Goal: Task Accomplishment & Management: Manage account settings

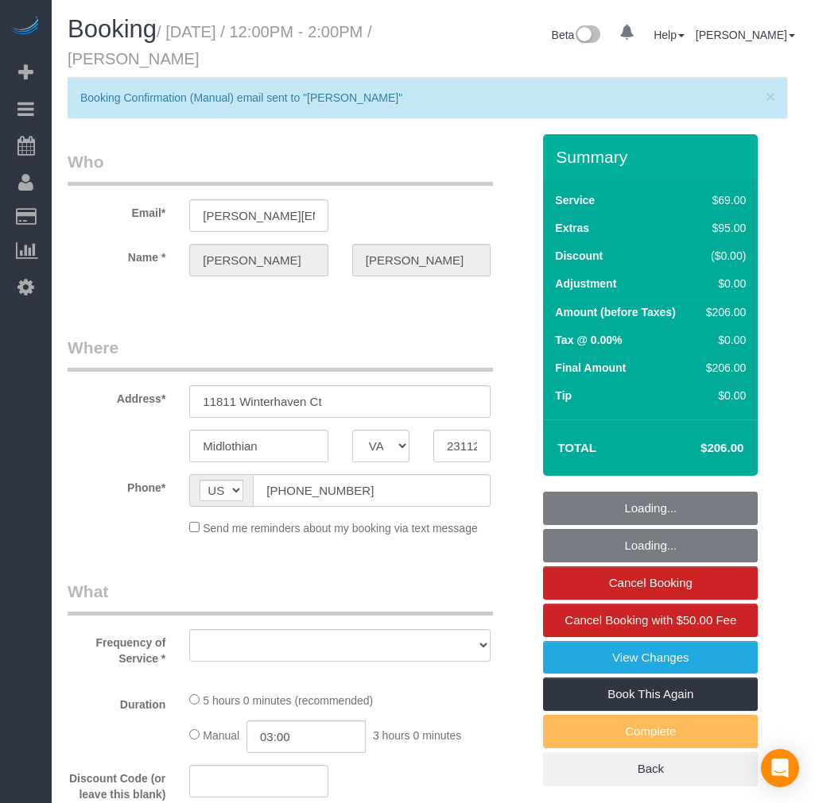
select select "VA"
select select "string:fspay-96e87eb6-c66d-4e58-ae4a-a1469de70989"
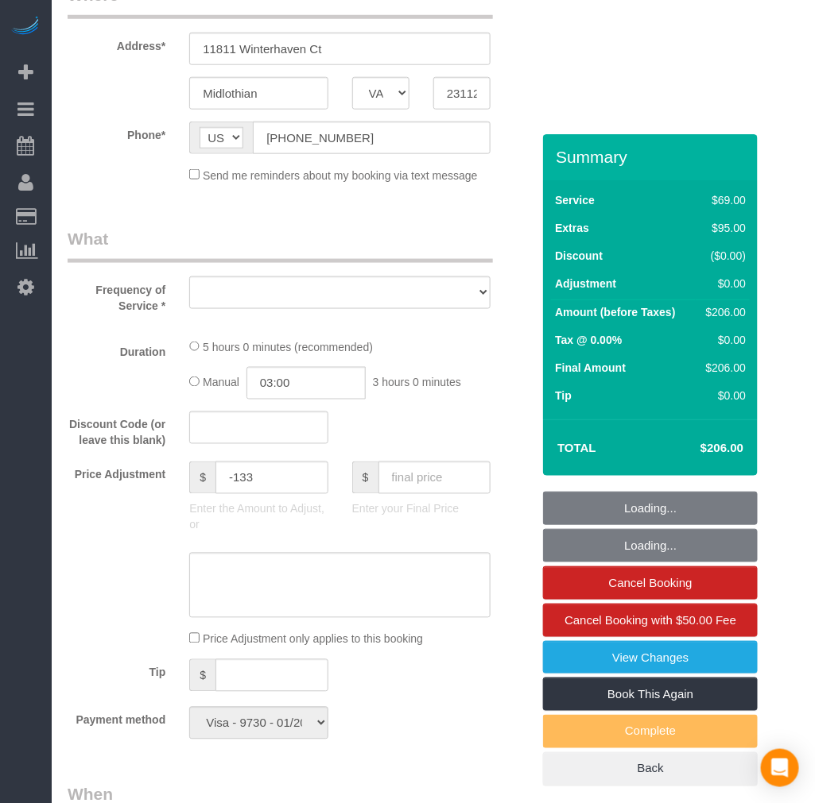
select select "object:10332"
select select "number:3"
select select "number:42"
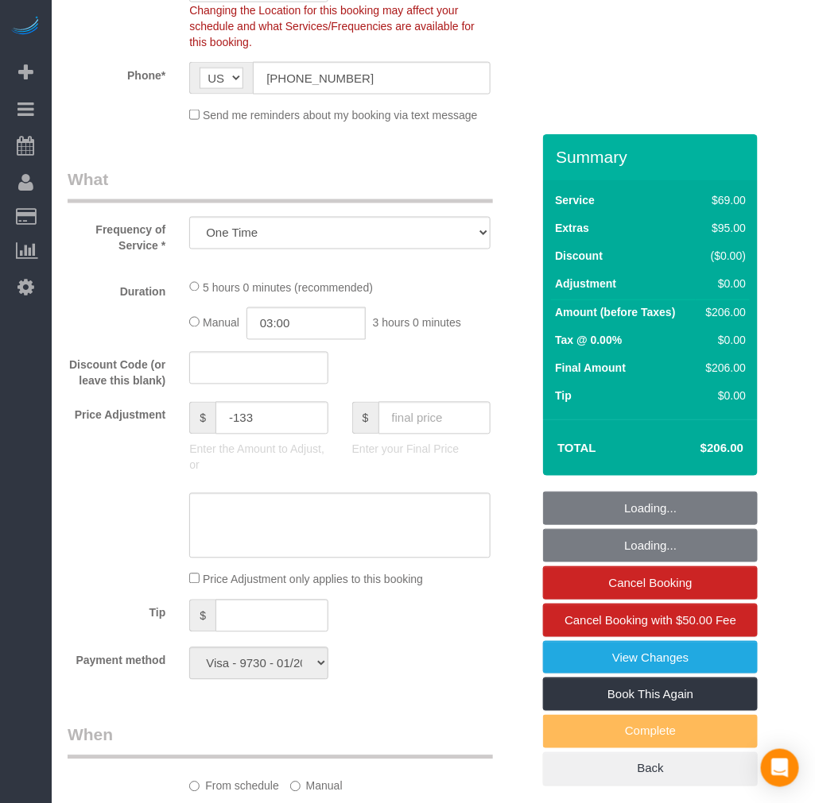
select select "1501"
select select "2"
select select "spot98"
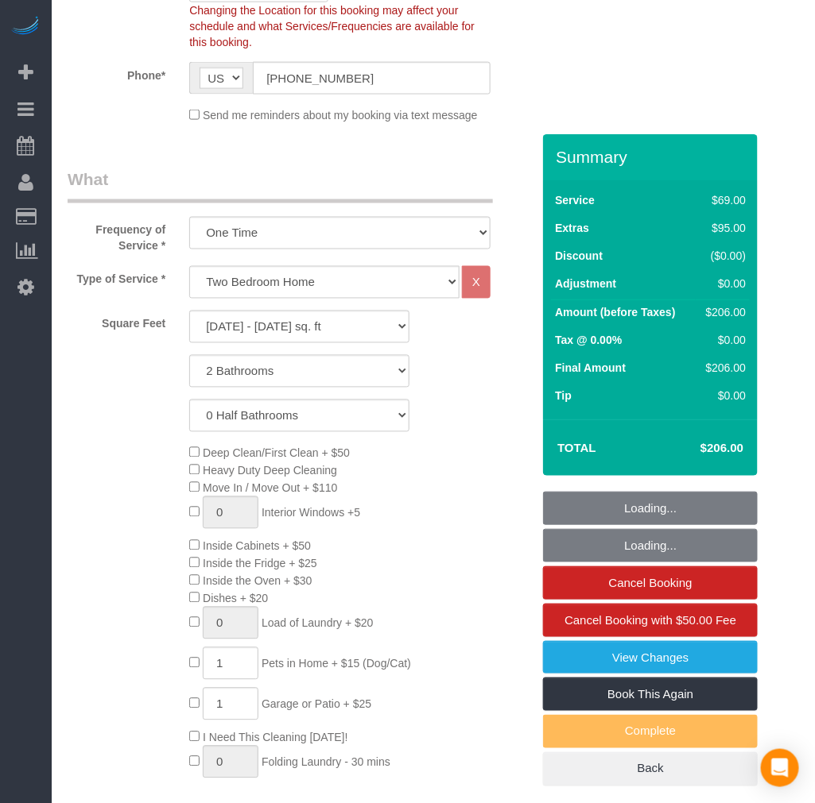
select select "object:10539"
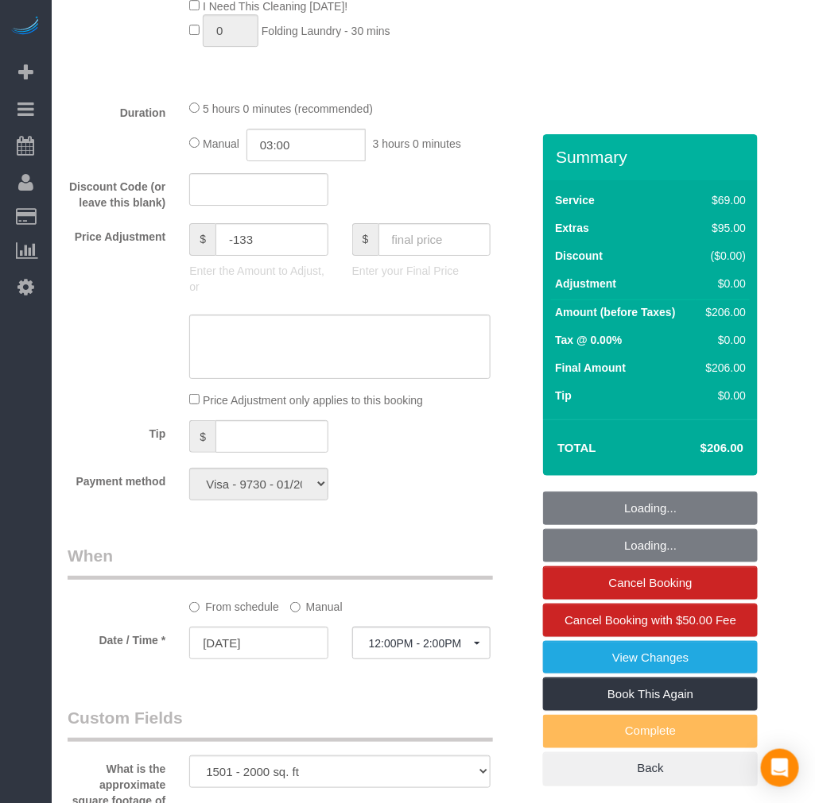
select select "1501"
select select "2"
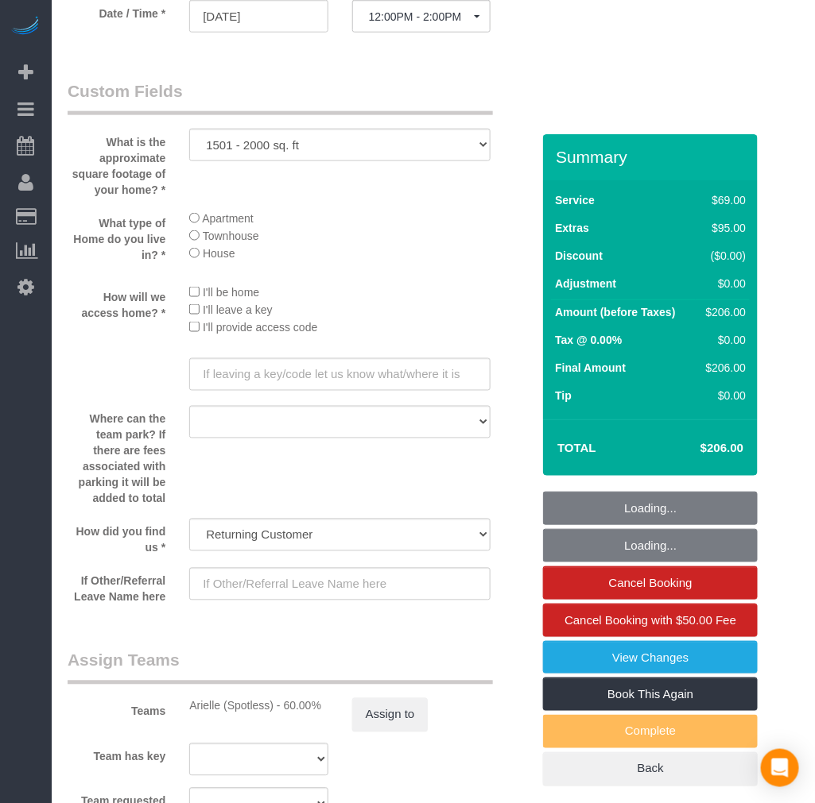
scroll to position [2031, 0]
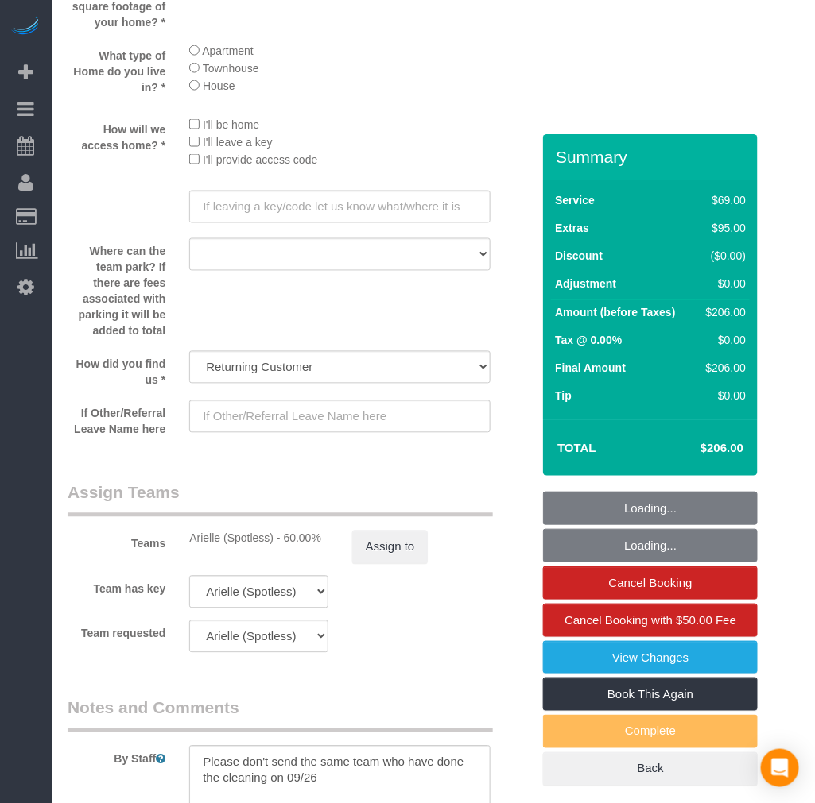
click at [379, 546] on div "Teams Arielle (Spotless) - 60.00% Assign to" at bounding box center [299, 523] width 487 height 83
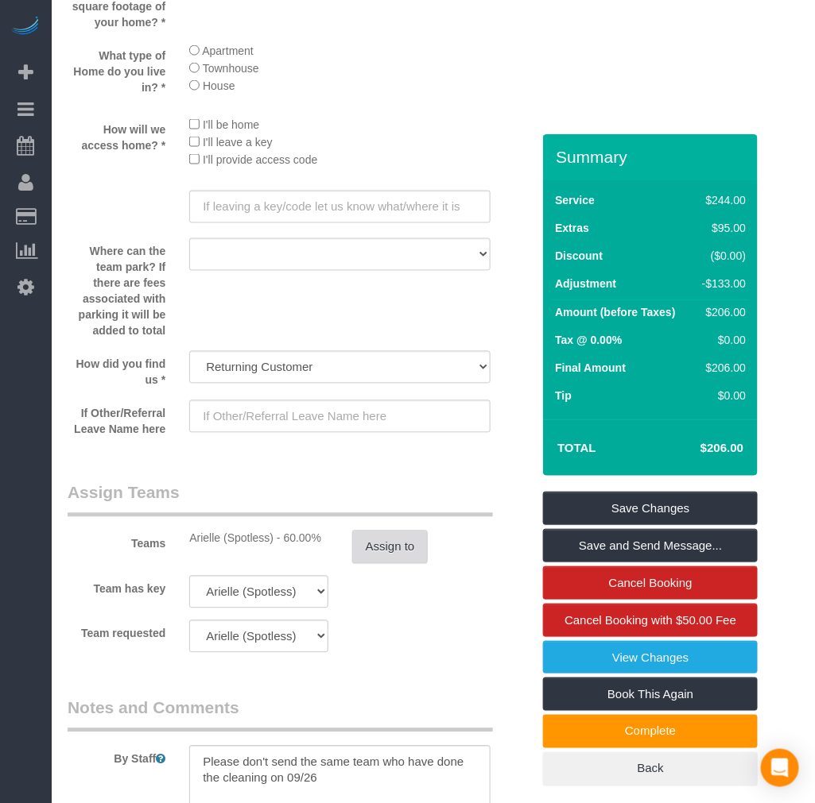
click at [384, 564] on button "Assign to" at bounding box center [390, 547] width 76 height 33
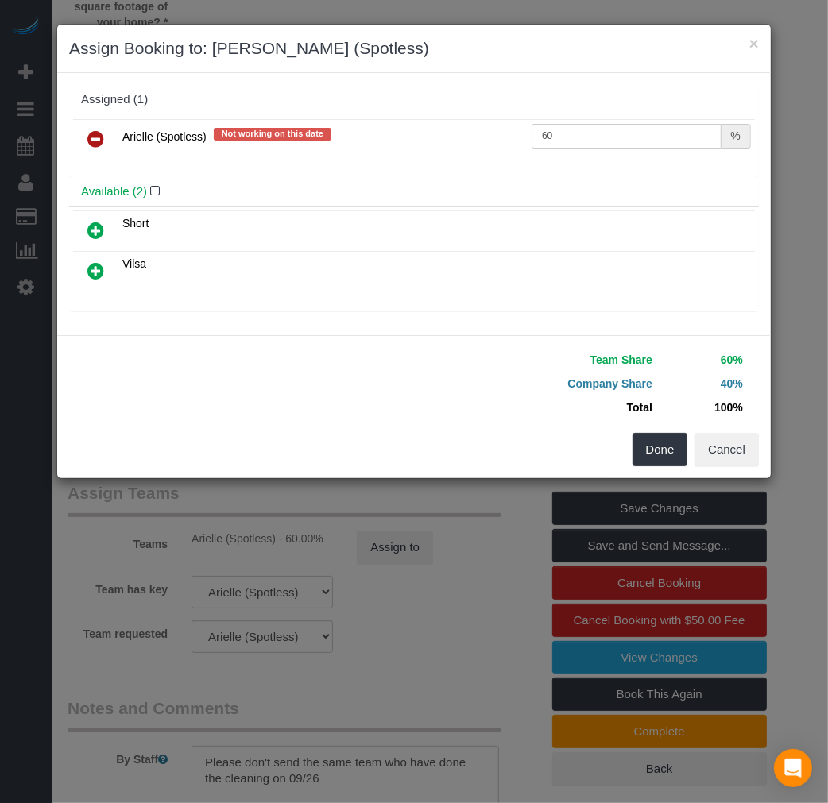
click at [763, 40] on div "× Assign Booking to: Arielle (Spotless)" at bounding box center [414, 49] width 714 height 48
click at [760, 41] on div "× Assign Booking to: Arielle (Spotless)" at bounding box center [414, 49] width 714 height 48
click at [755, 42] on button "×" at bounding box center [754, 43] width 10 height 17
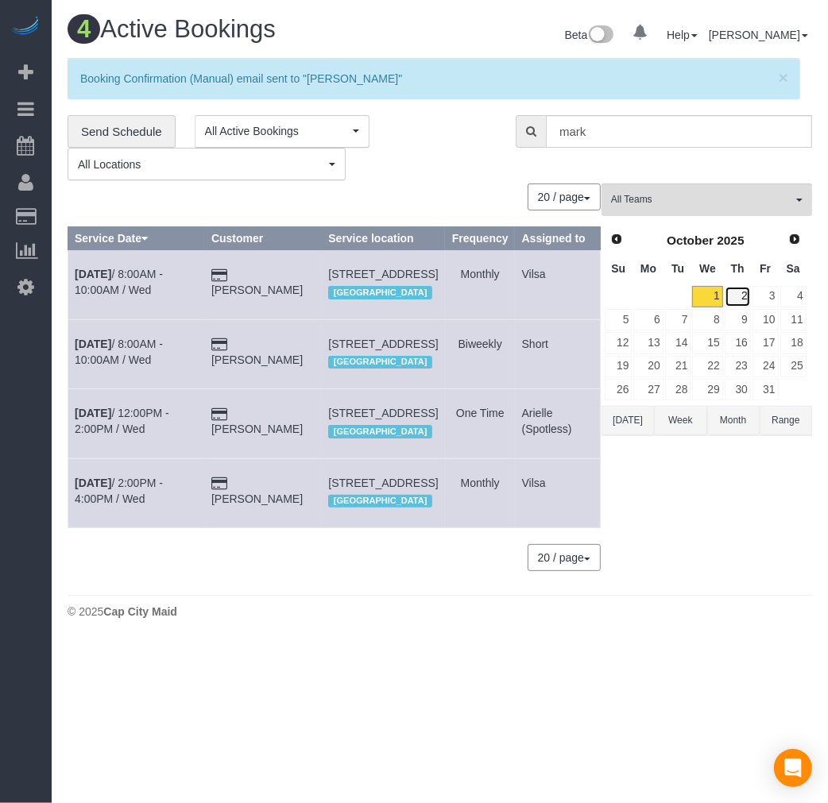
click at [744, 304] on link "2" at bounding box center [738, 296] width 26 height 21
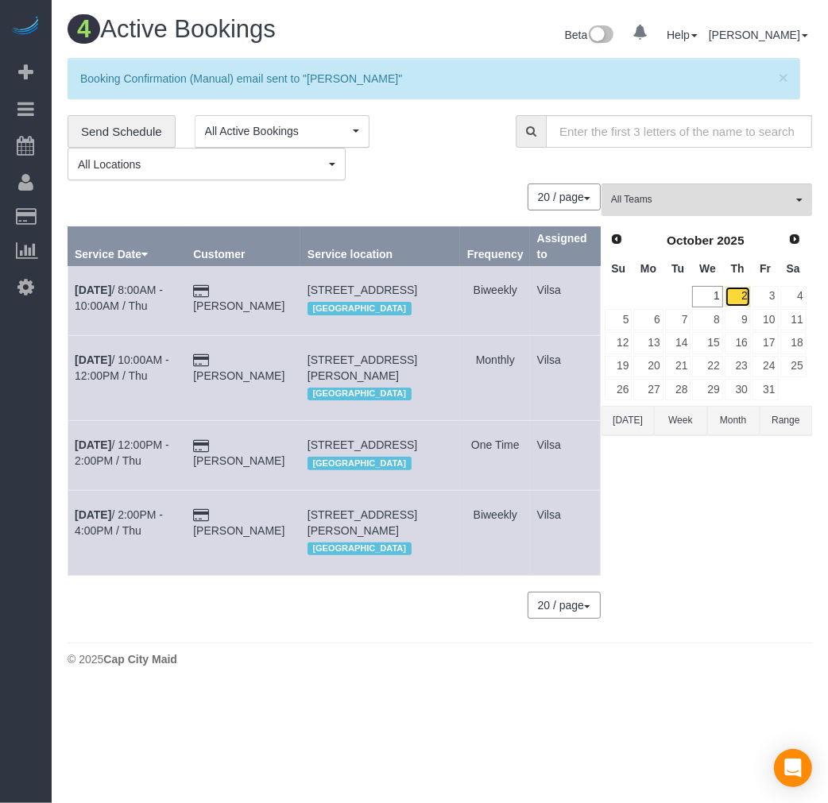
click at [735, 297] on link "2" at bounding box center [738, 296] width 26 height 21
click at [90, 451] on b "[DATE]" at bounding box center [93, 445] width 37 height 13
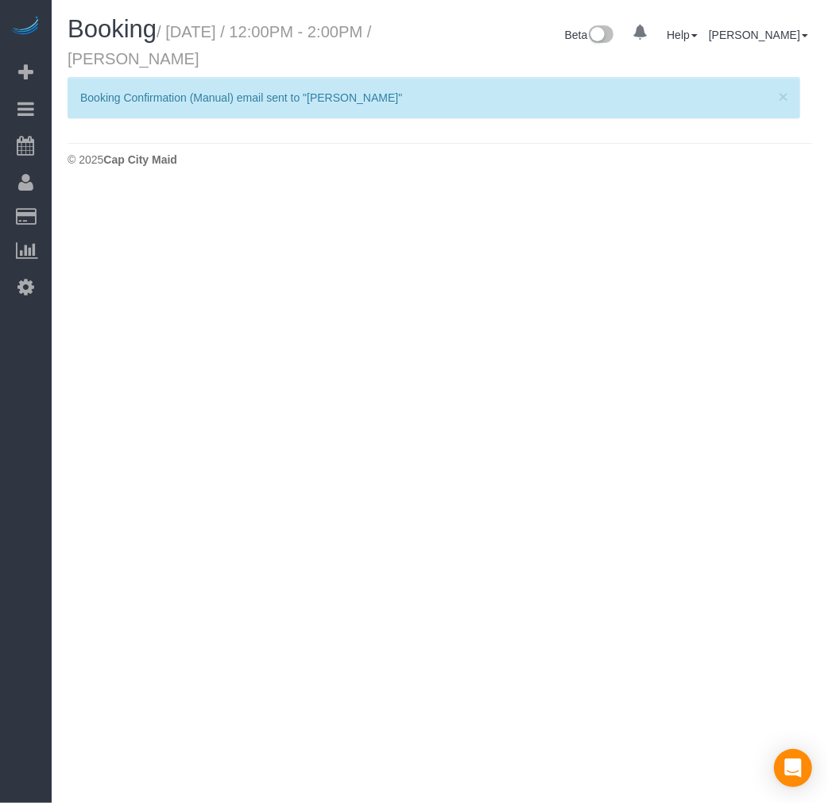
select select "VA"
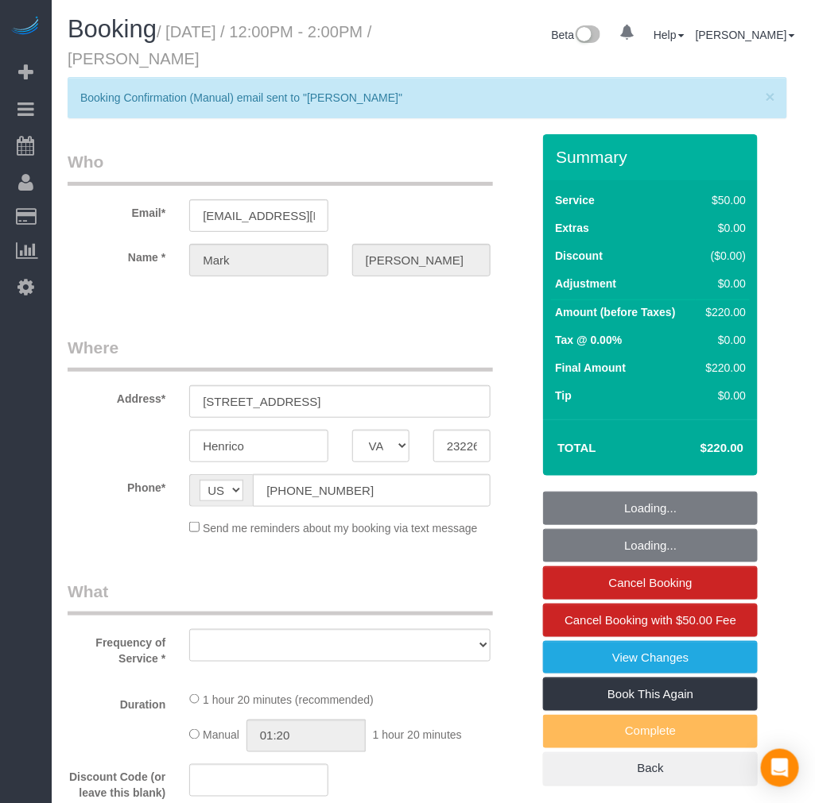
select select "object:11547"
select select "string:fspay-79b19c5e-f4aa-4963-a228-7db79ebacd49"
select select "number:4"
select select "number:42"
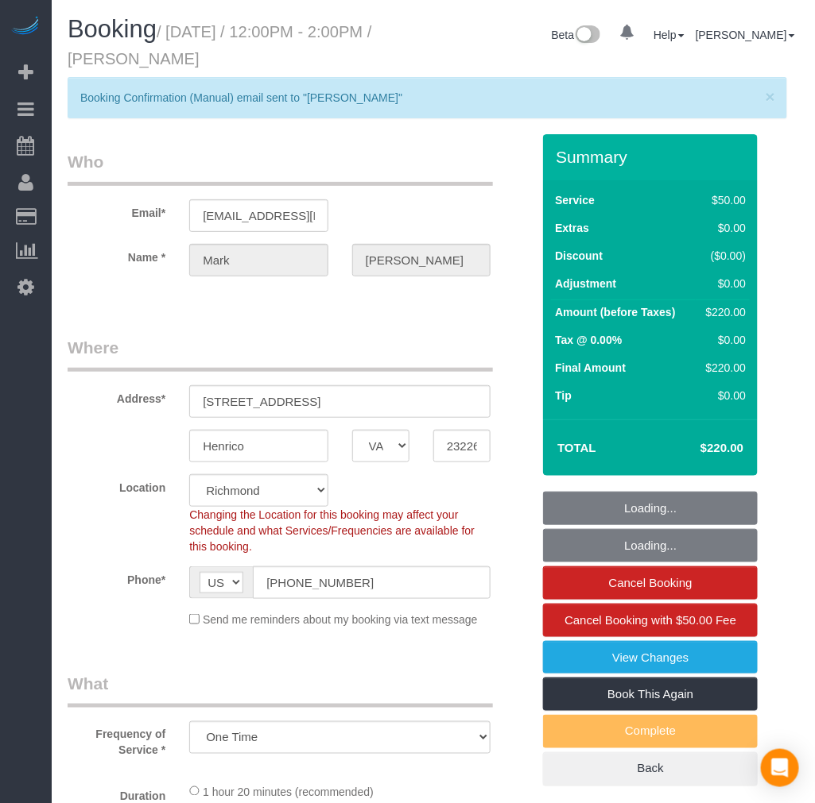
select select "2001"
select select "1"
select select "spot109"
select select "object:11752"
select select "2001"
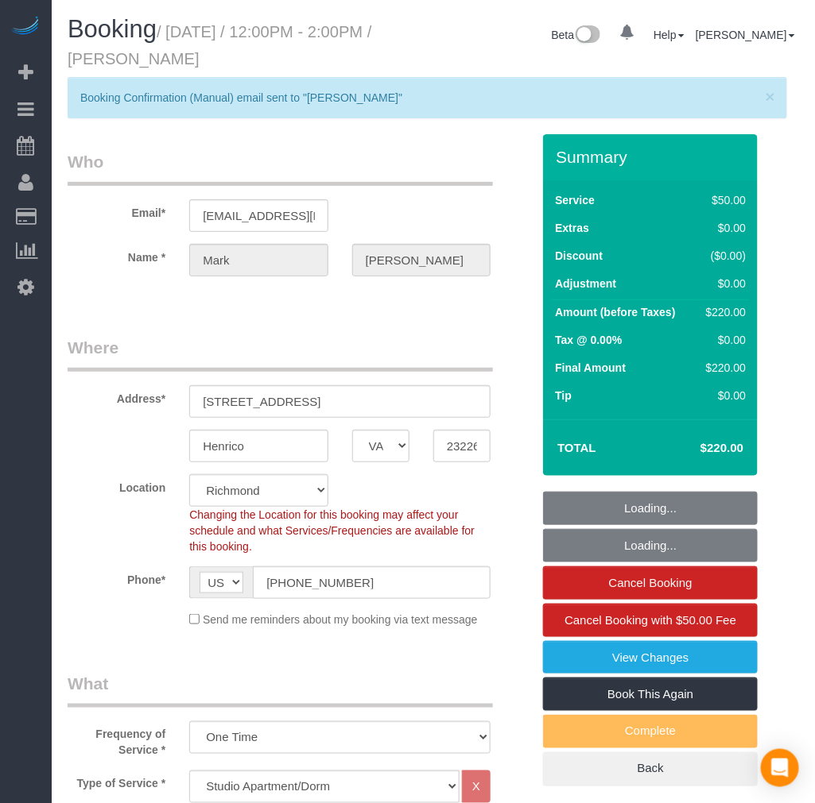
select select "1"
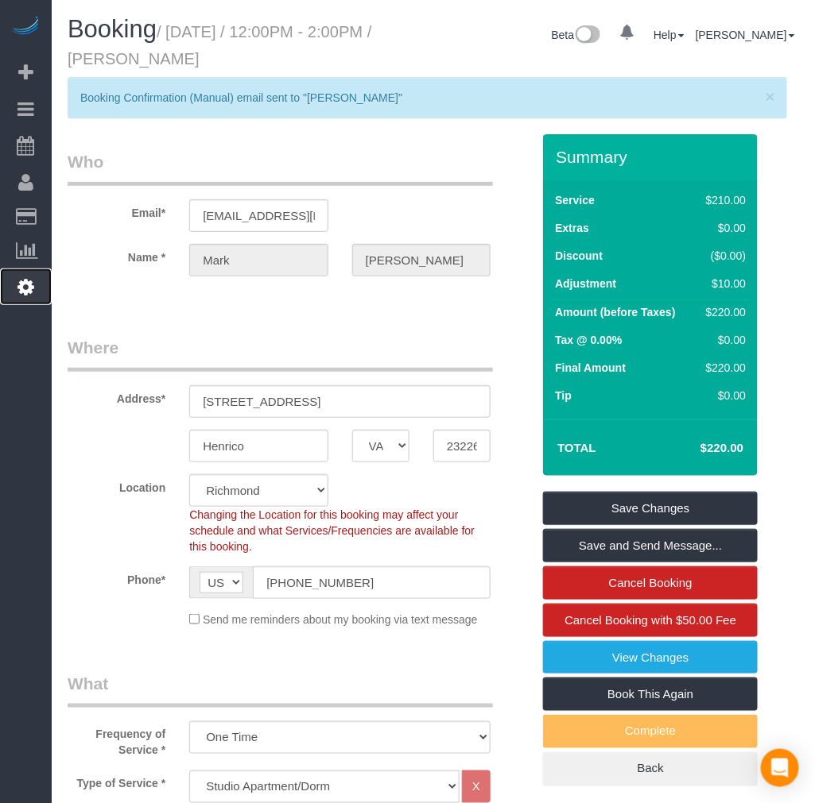
click at [25, 292] on icon at bounding box center [25, 286] width 17 height 19
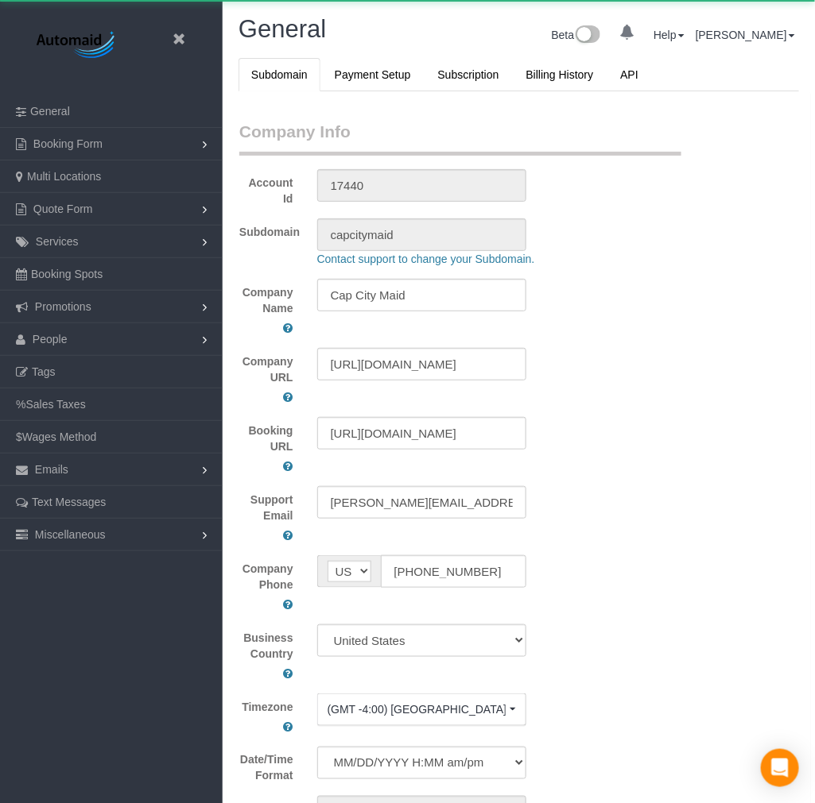
select select "1"
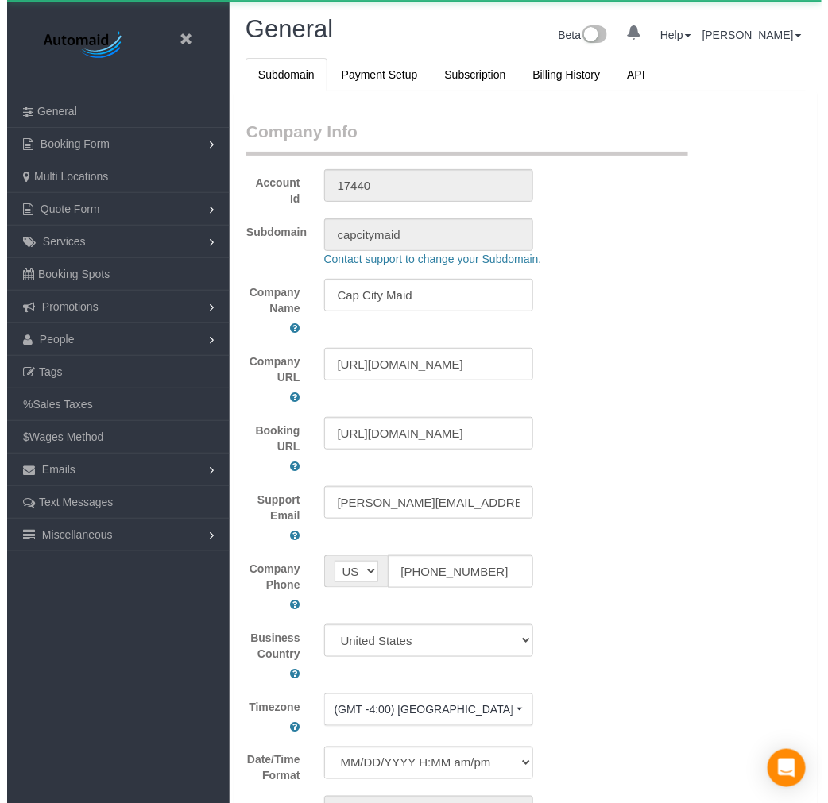
scroll to position [3659, 815]
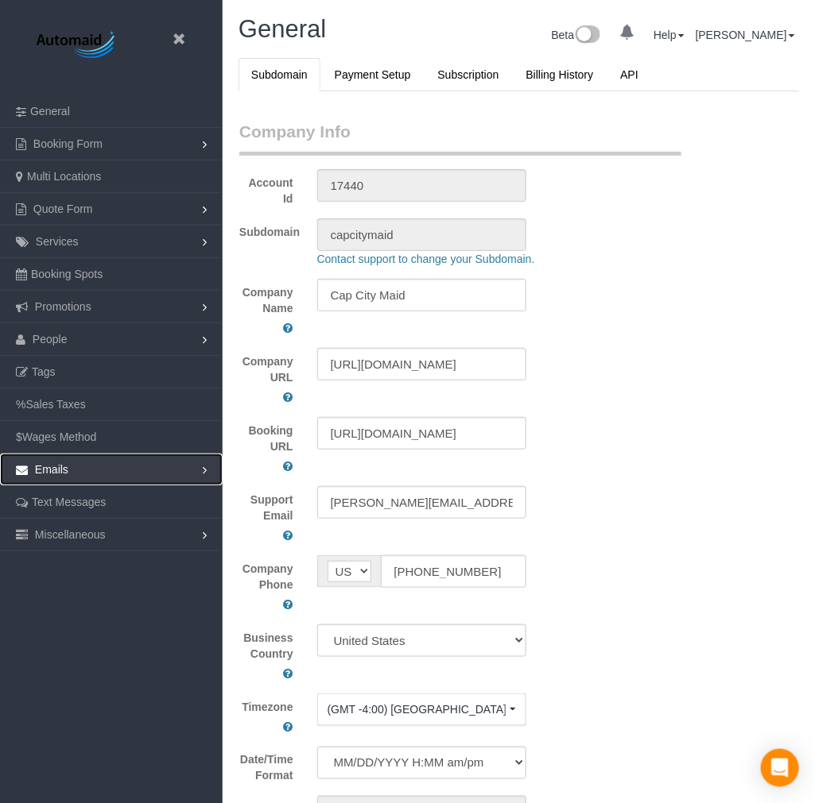
click at [183, 474] on link "Emails" at bounding box center [111, 470] width 223 height 32
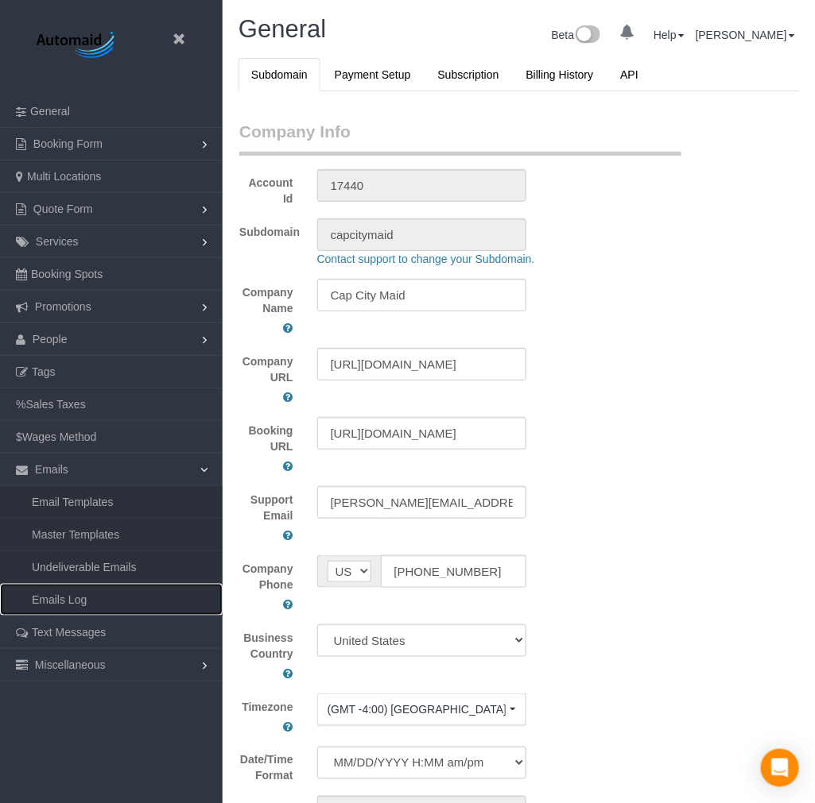
click at [120, 590] on link "Emails Log" at bounding box center [111, 600] width 223 height 32
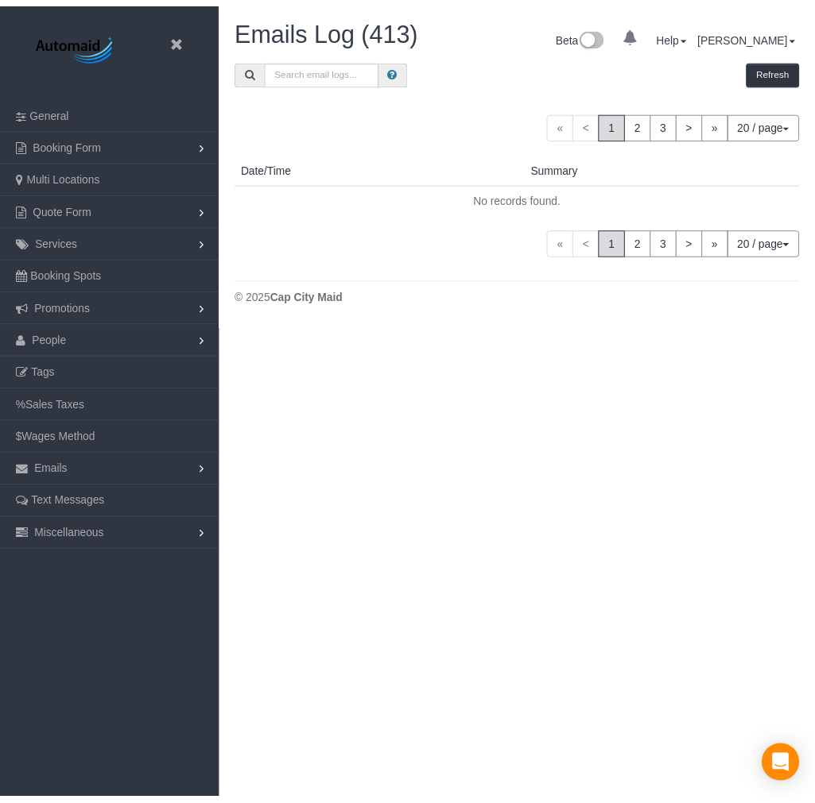
scroll to position [1220, 815]
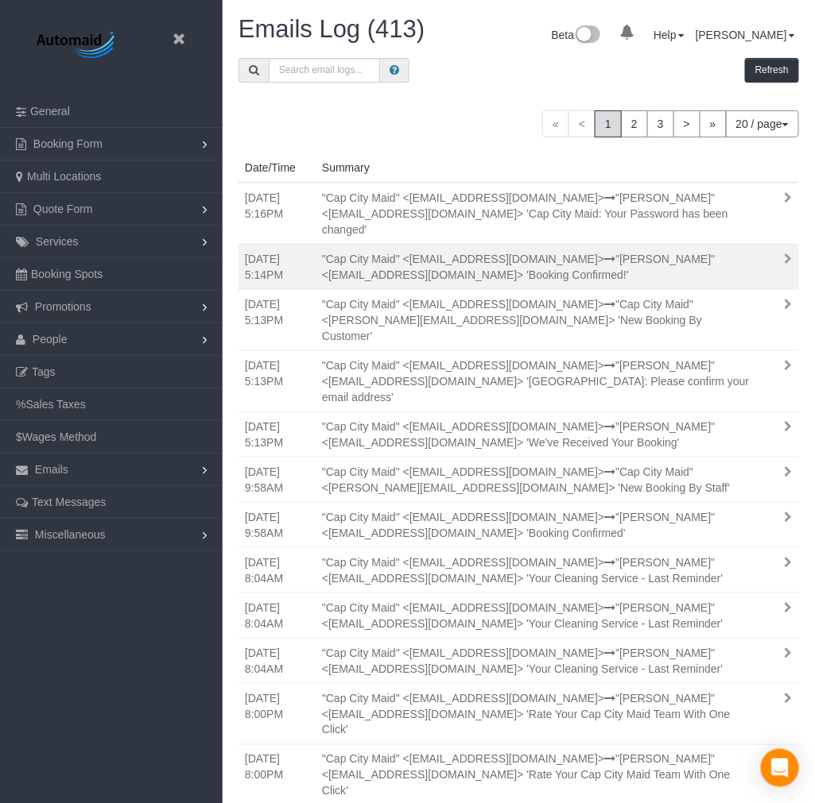
click at [656, 258] on div ""Cap City Maid" <[EMAIL_ADDRESS][DOMAIN_NAME]> "[PERSON_NAME]" <[EMAIL_ADDRESS]…" at bounding box center [536, 267] width 453 height 32
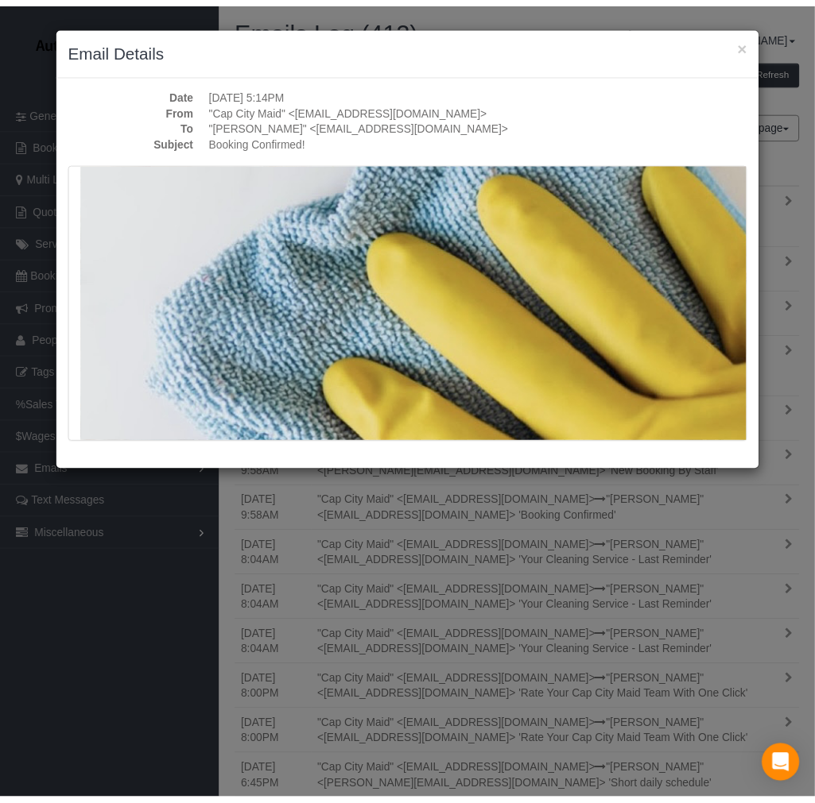
scroll to position [176, 0]
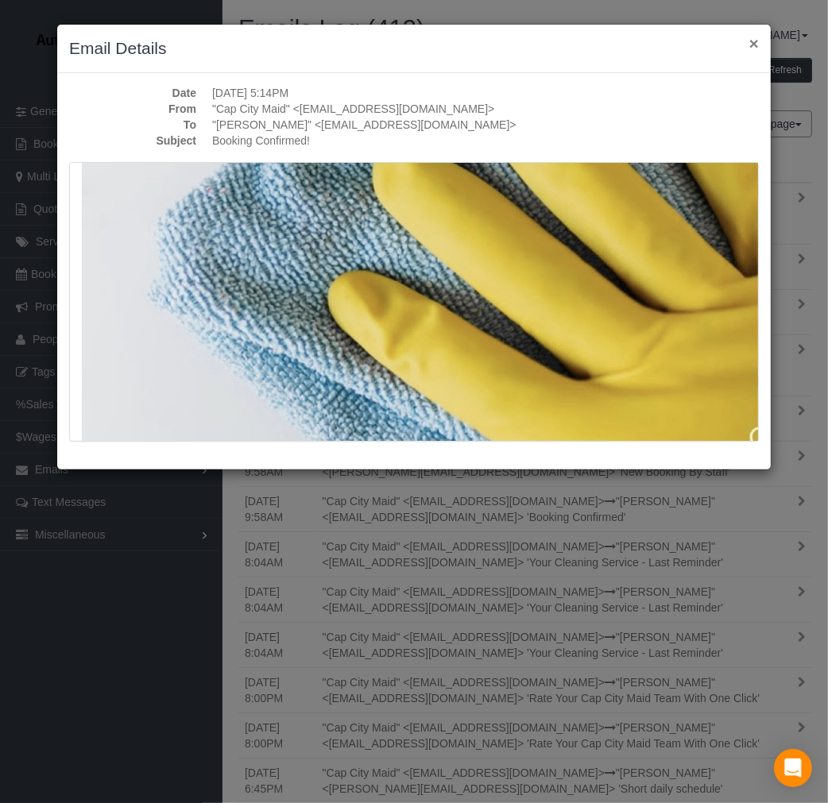
click at [757, 43] on button "×" at bounding box center [754, 43] width 10 height 17
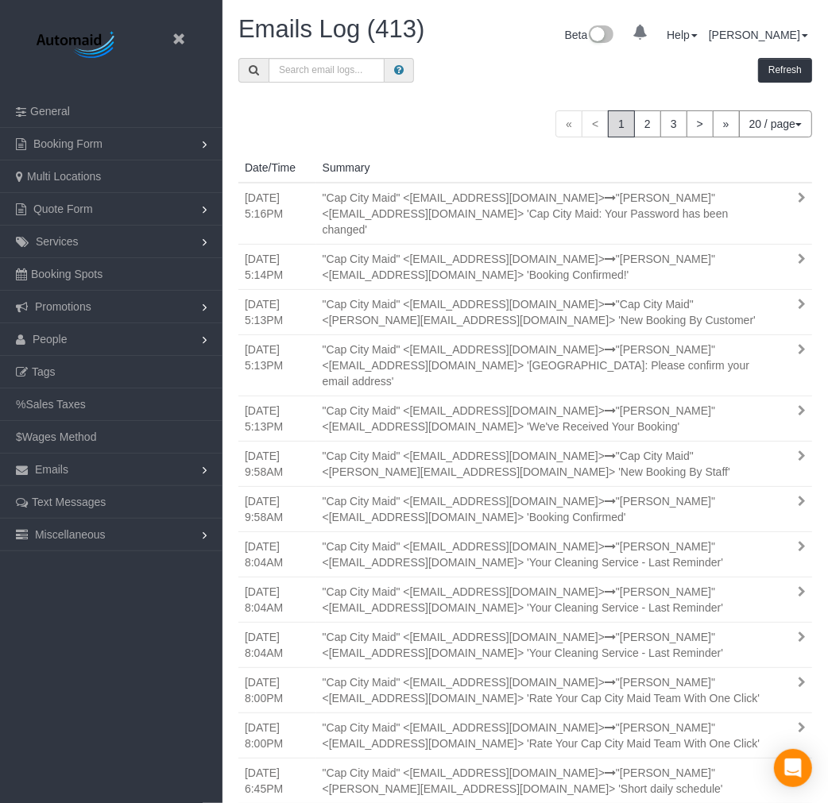
scroll to position [1220, 815]
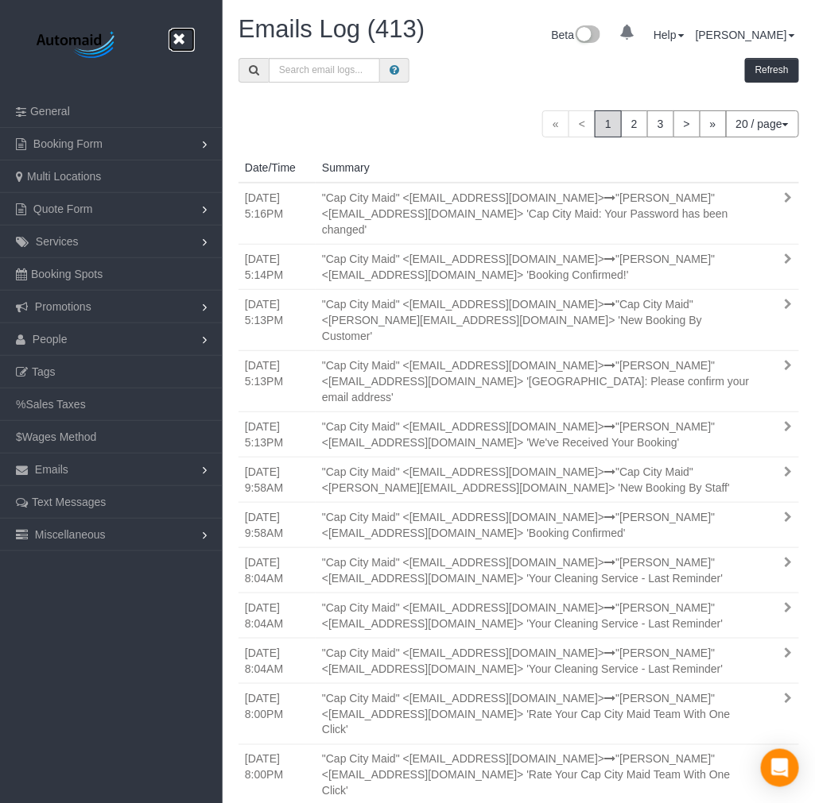
click at [186, 32] on link at bounding box center [183, 40] width 24 height 24
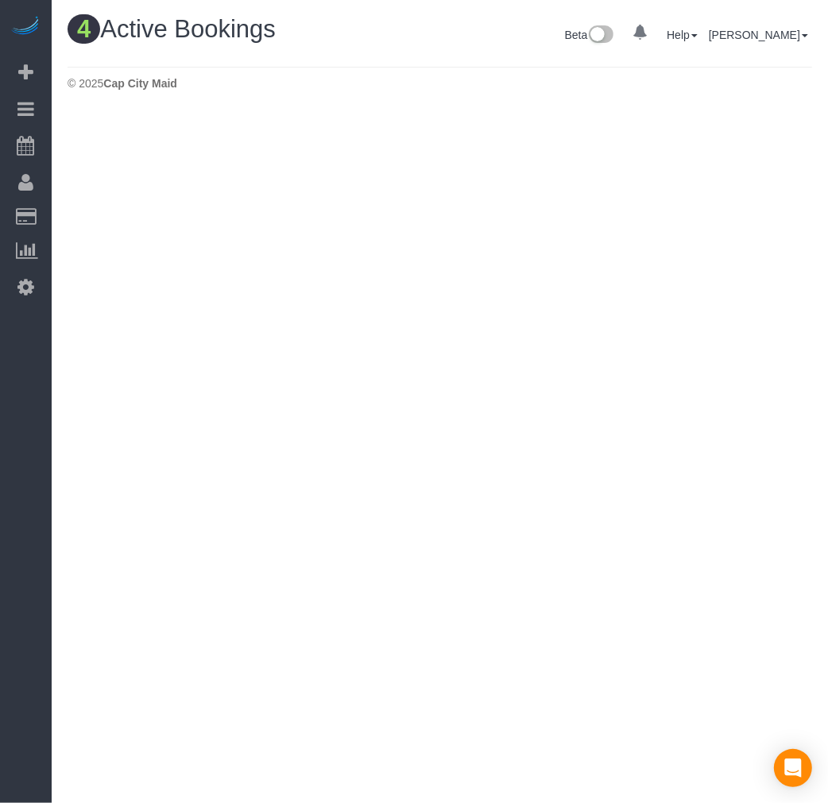
scroll to position [672, 828]
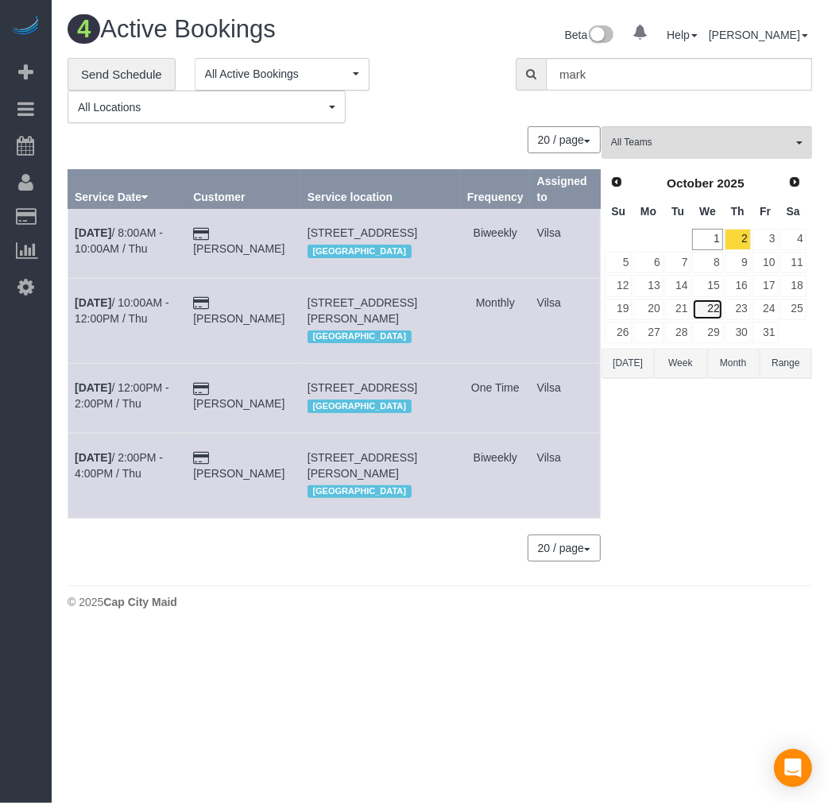
click at [711, 308] on link "22" at bounding box center [707, 309] width 30 height 21
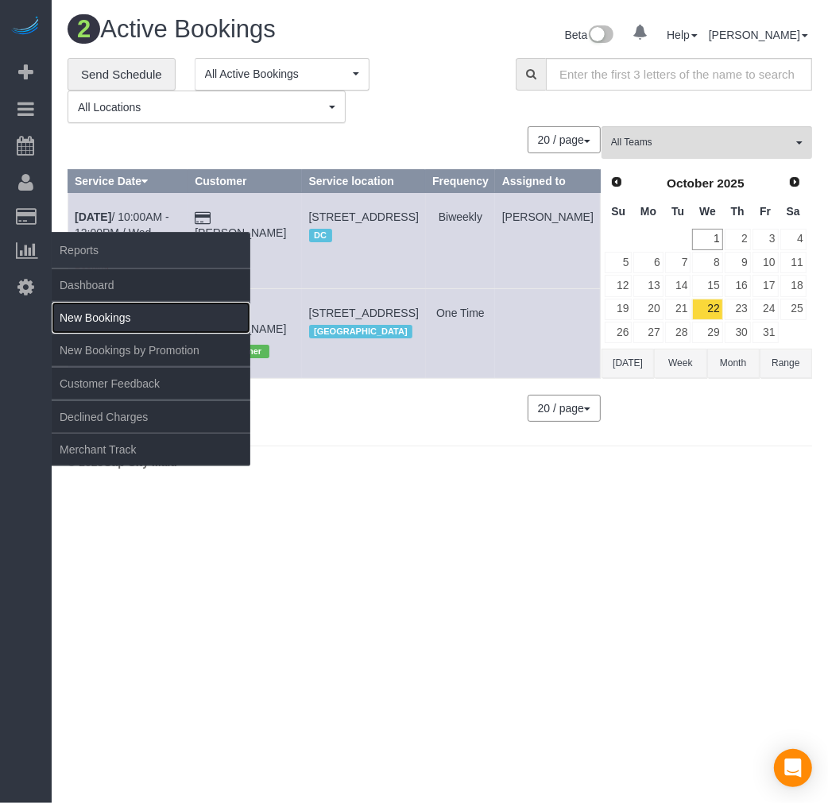
click at [116, 314] on link "New Bookings" at bounding box center [151, 318] width 199 height 32
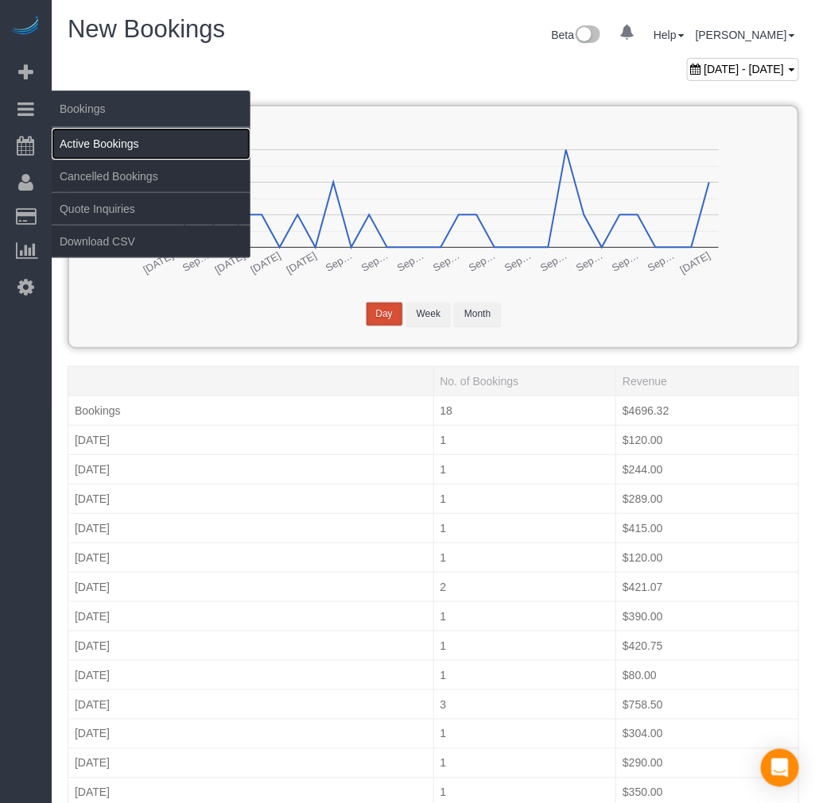
click at [106, 134] on link "Active Bookings" at bounding box center [151, 144] width 199 height 32
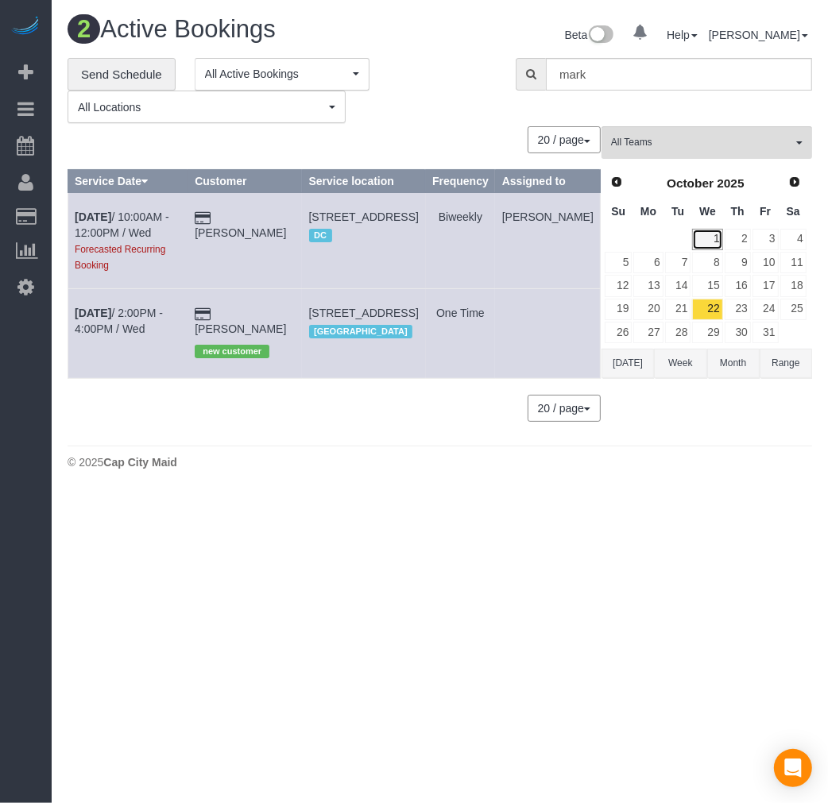
click at [713, 234] on link "1" at bounding box center [707, 239] width 30 height 21
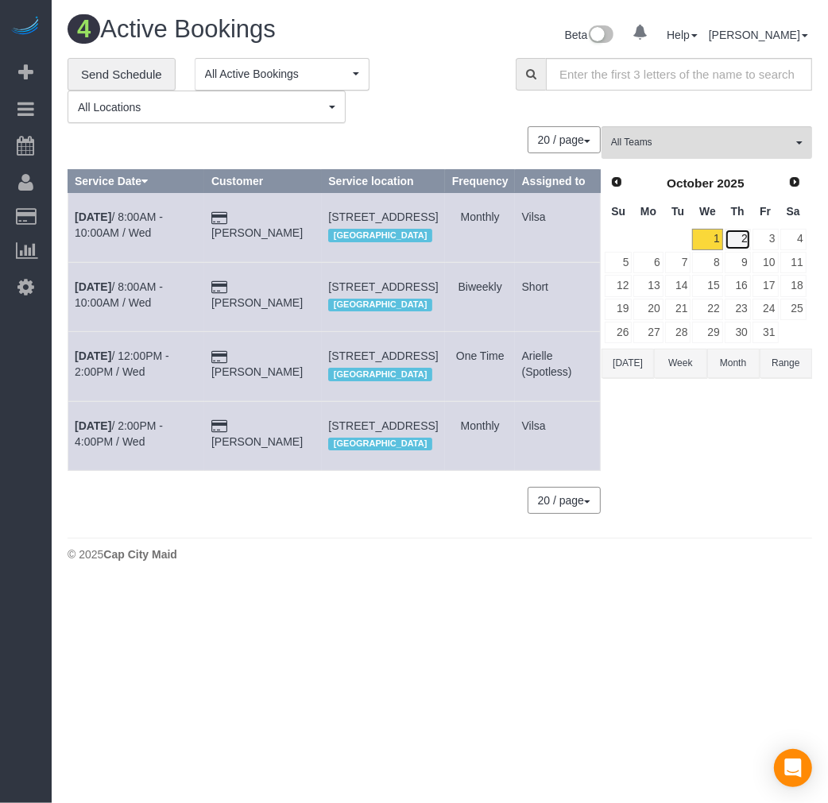
click at [743, 240] on link "2" at bounding box center [738, 239] width 26 height 21
click at [763, 239] on link "3" at bounding box center [766, 239] width 26 height 21
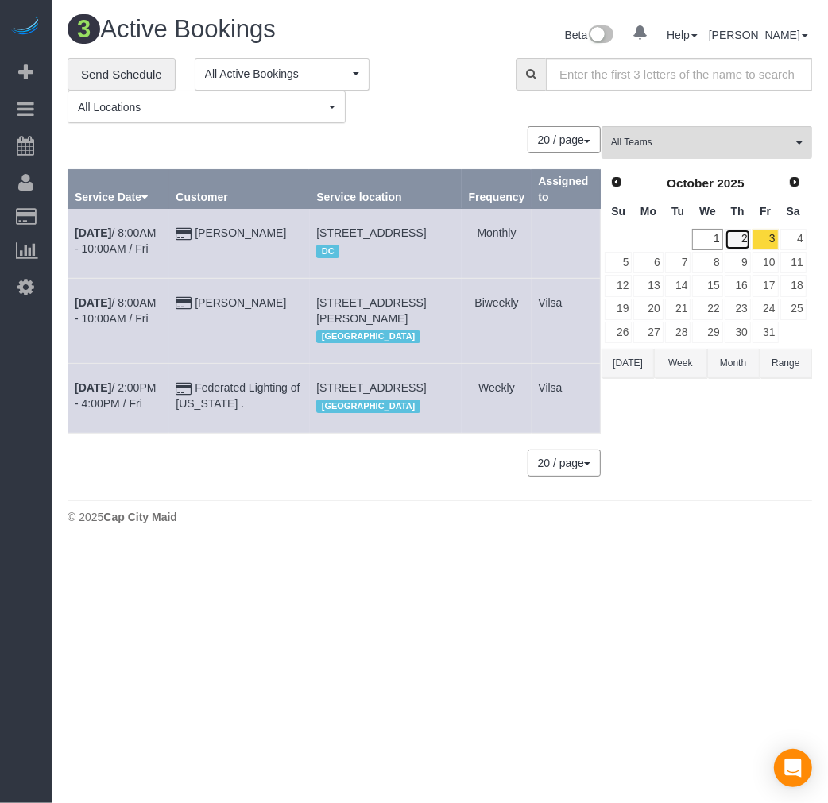
click at [745, 247] on link "2" at bounding box center [738, 239] width 26 height 21
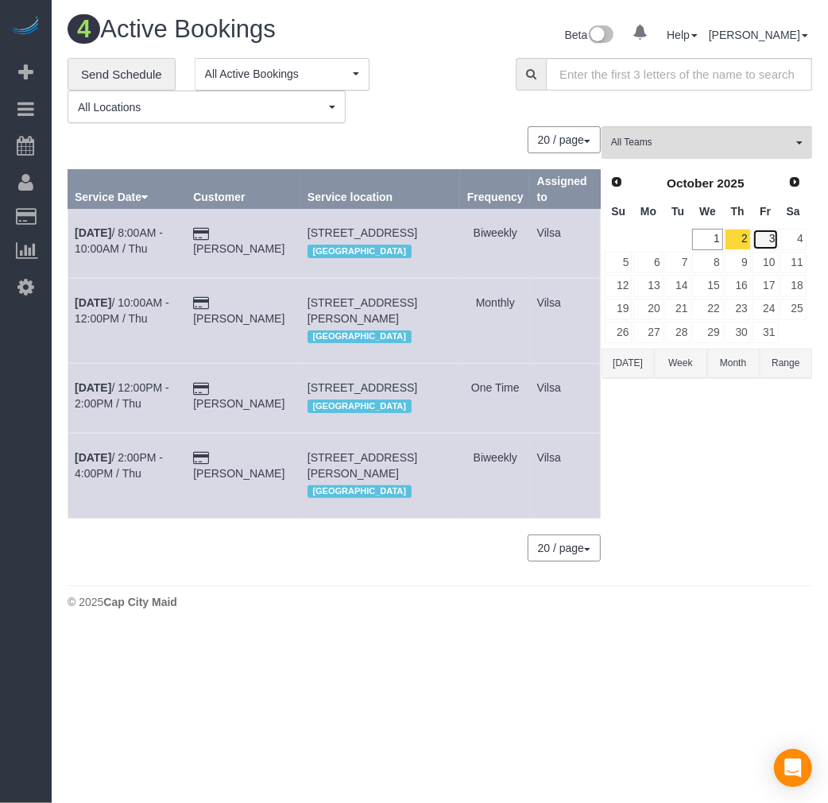
click at [766, 241] on link "3" at bounding box center [766, 239] width 26 height 21
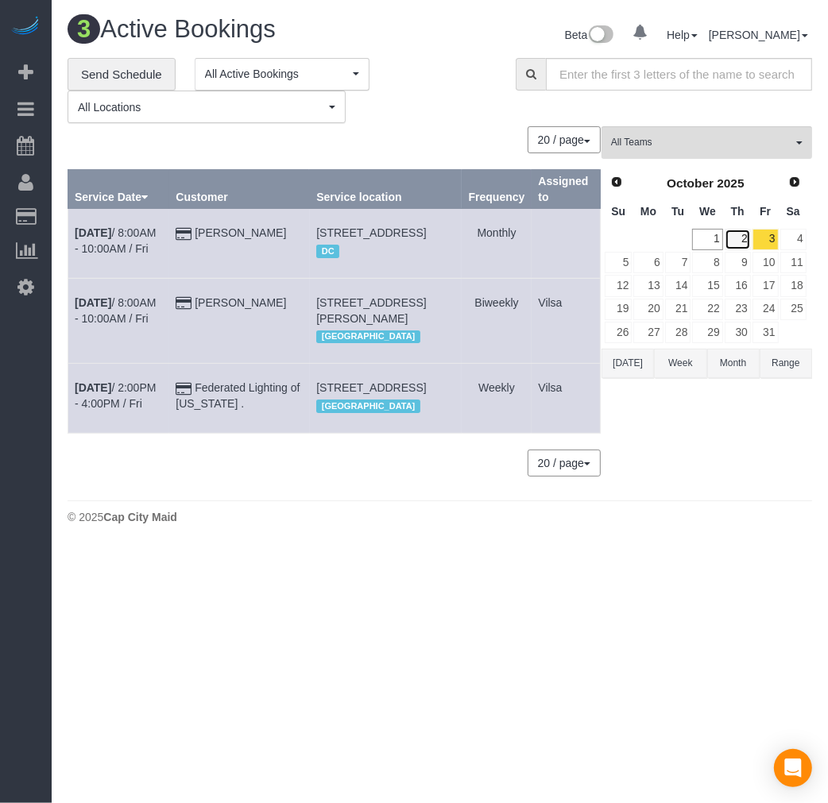
click at [739, 239] on link "2" at bounding box center [738, 239] width 26 height 21
click at [761, 242] on link "3" at bounding box center [766, 239] width 26 height 21
click at [649, 270] on link "6" at bounding box center [647, 262] width 29 height 21
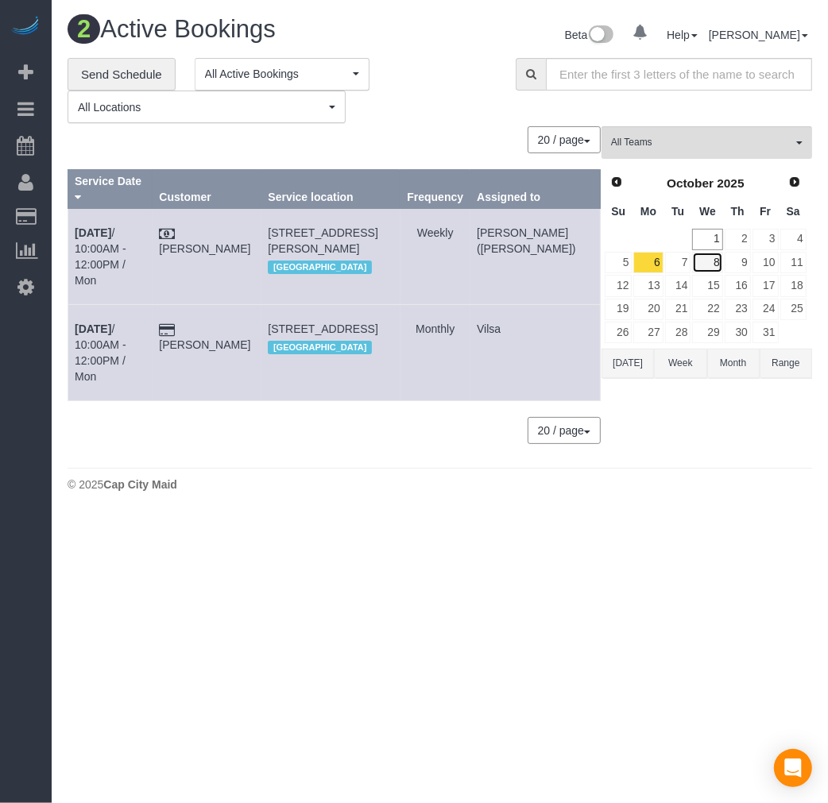
click at [711, 263] on link "8" at bounding box center [707, 262] width 30 height 21
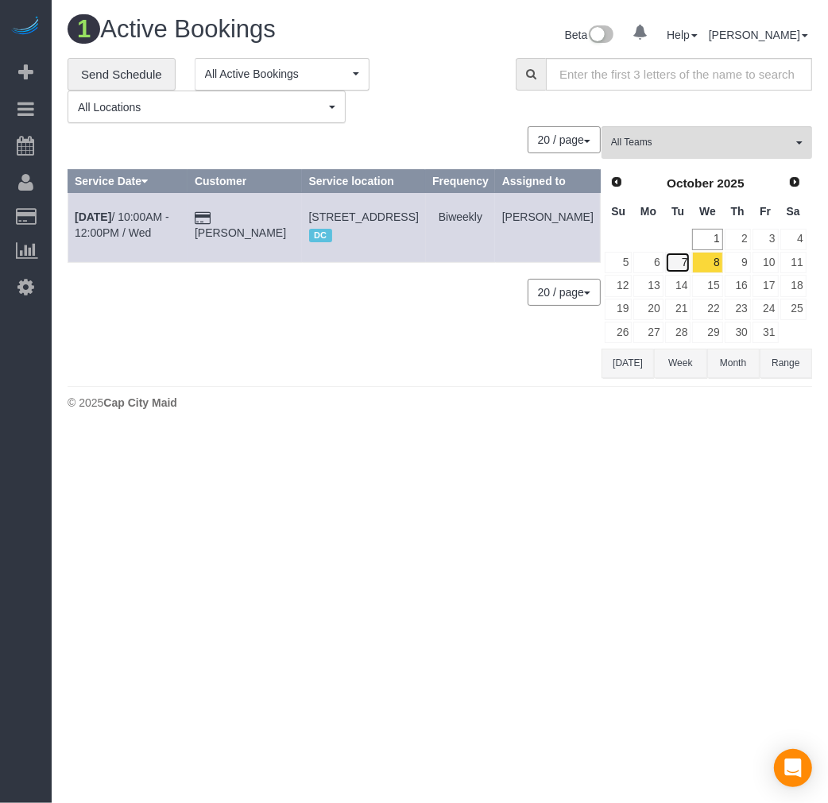
click at [680, 265] on link "7" at bounding box center [678, 262] width 26 height 21
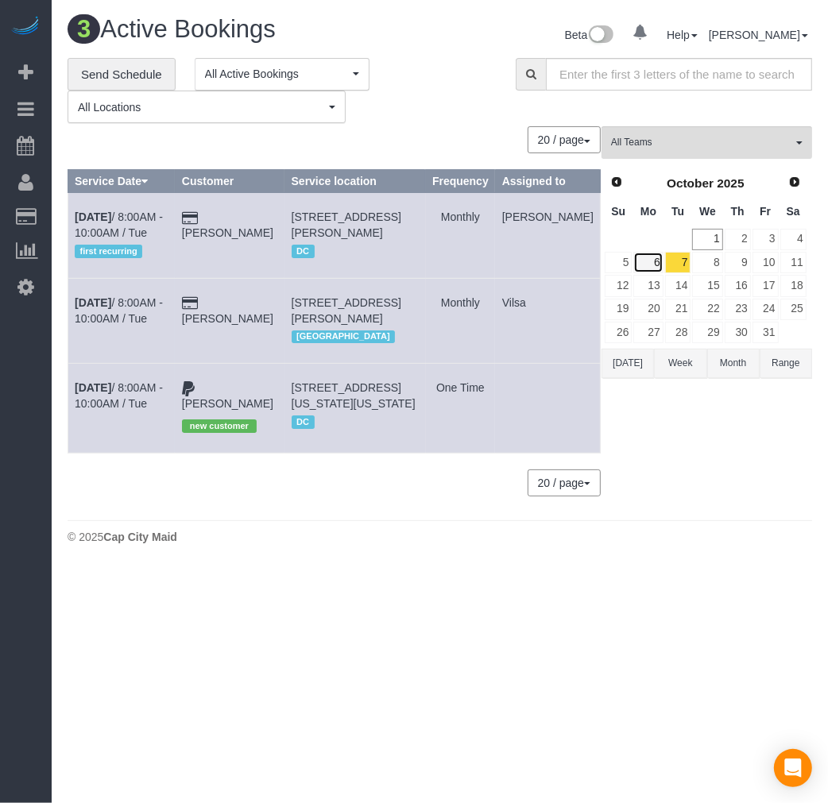
click at [654, 264] on link "6" at bounding box center [647, 262] width 29 height 21
click at [716, 266] on link "8" at bounding box center [707, 262] width 30 height 21
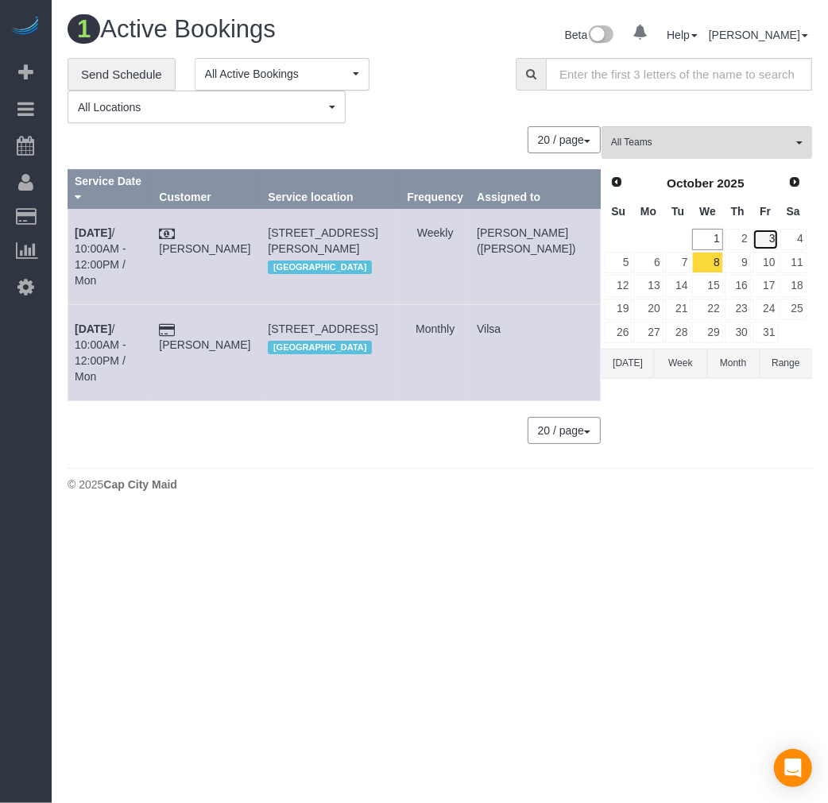
click at [777, 244] on link "3" at bounding box center [766, 239] width 26 height 21
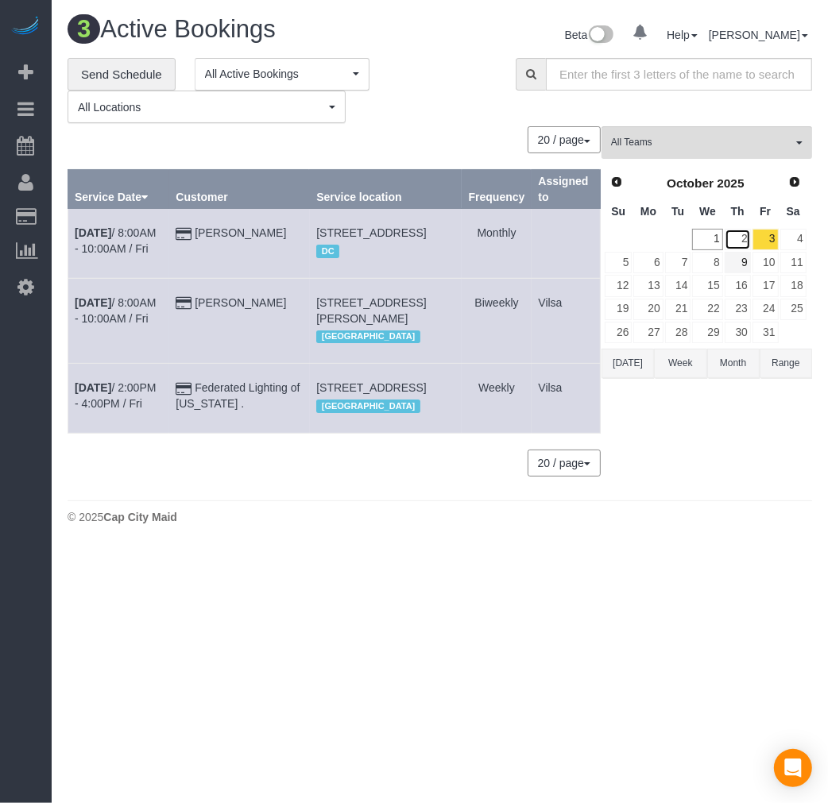
click at [742, 238] on link "2" at bounding box center [738, 239] width 26 height 21
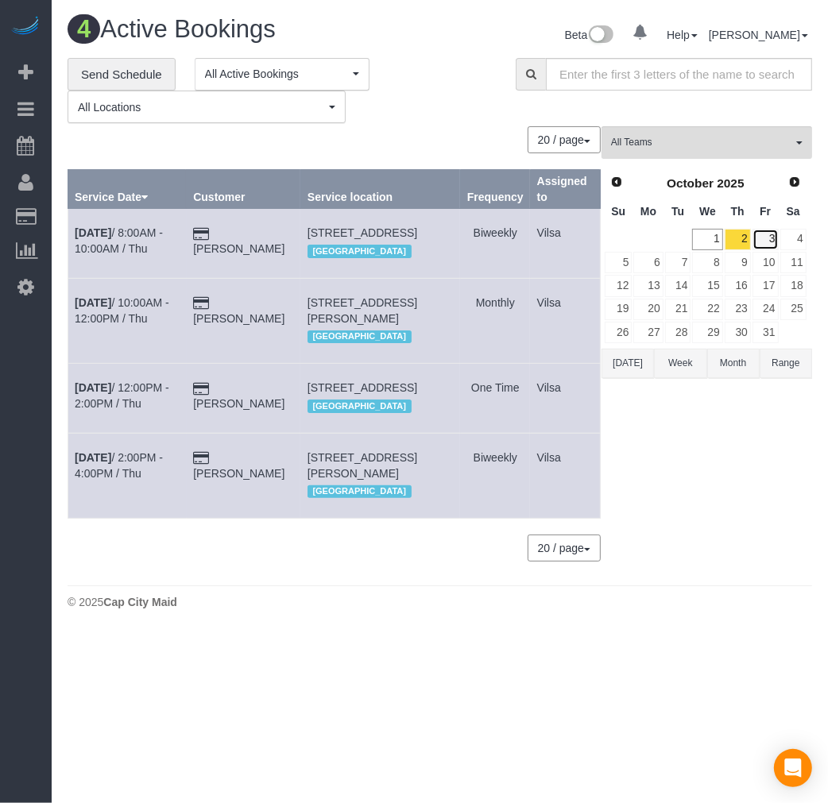
click at [764, 237] on link "3" at bounding box center [766, 239] width 26 height 21
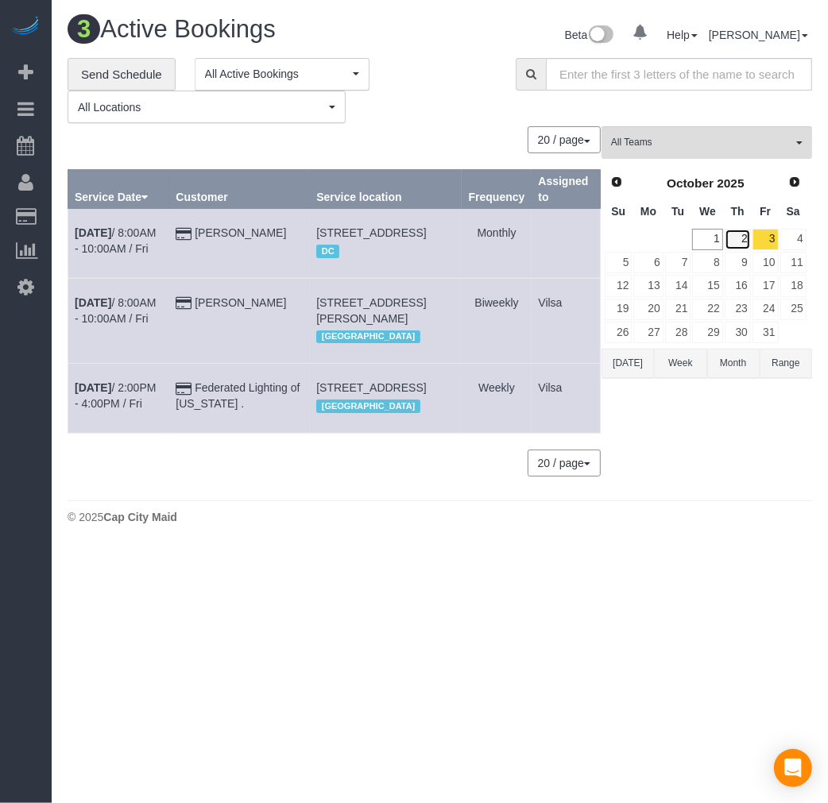
click at [734, 241] on link "2" at bounding box center [738, 239] width 26 height 21
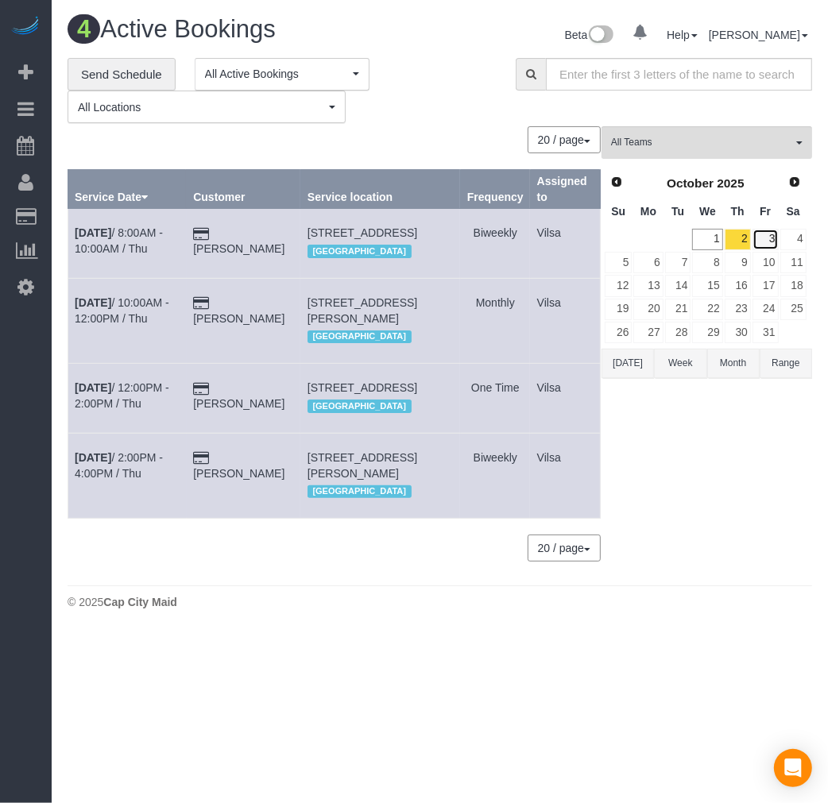
click at [772, 240] on link "3" at bounding box center [766, 239] width 26 height 21
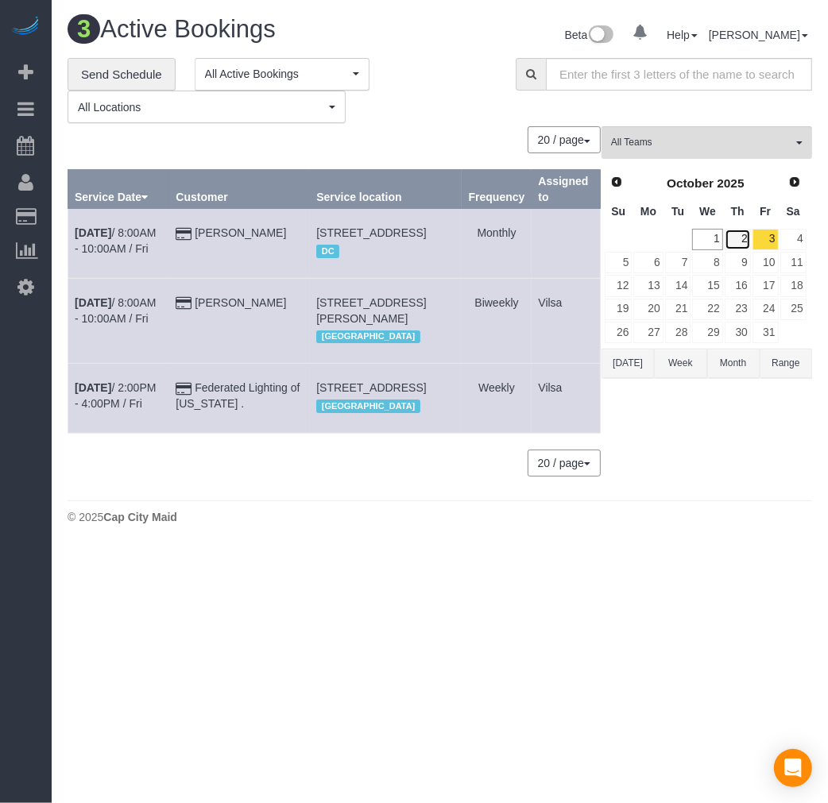
click at [737, 234] on link "2" at bounding box center [738, 239] width 26 height 21
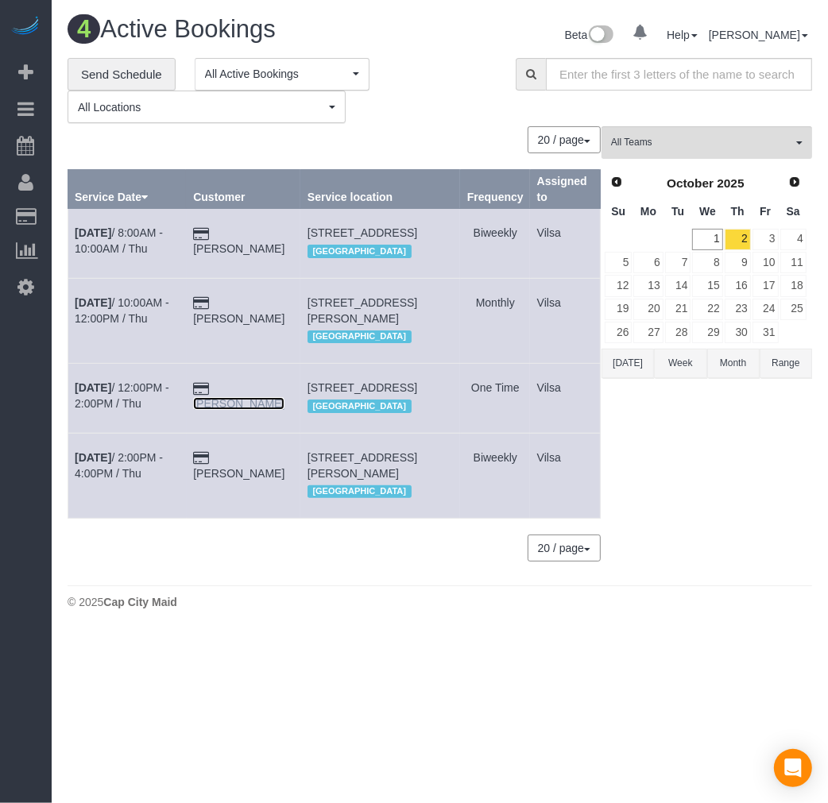
click at [254, 408] on link "[PERSON_NAME]" at bounding box center [238, 403] width 91 height 13
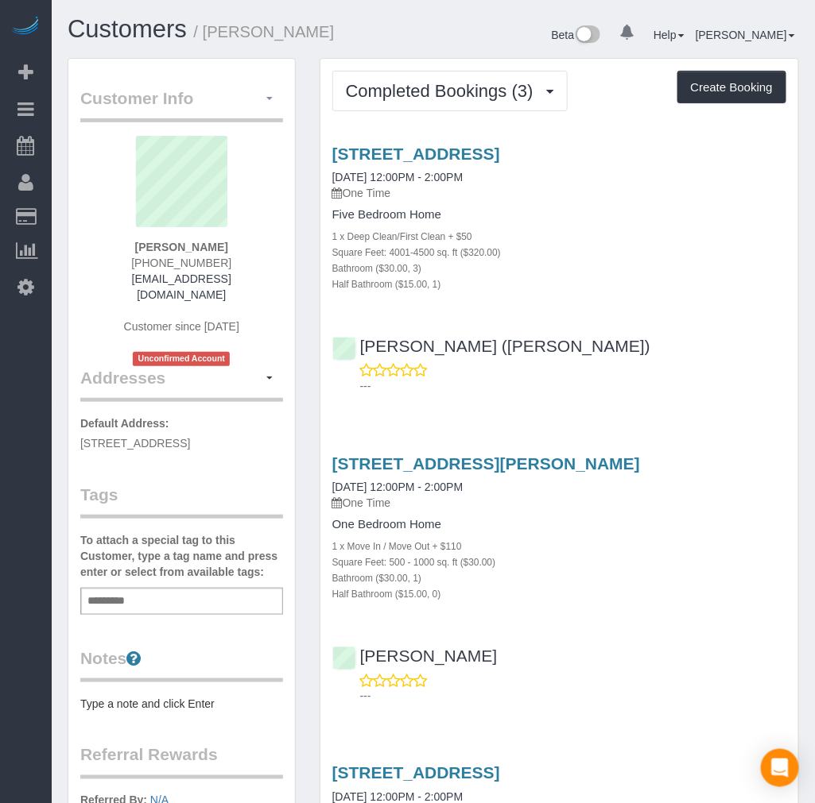
click at [273, 99] on button "button" at bounding box center [269, 99] width 27 height 25
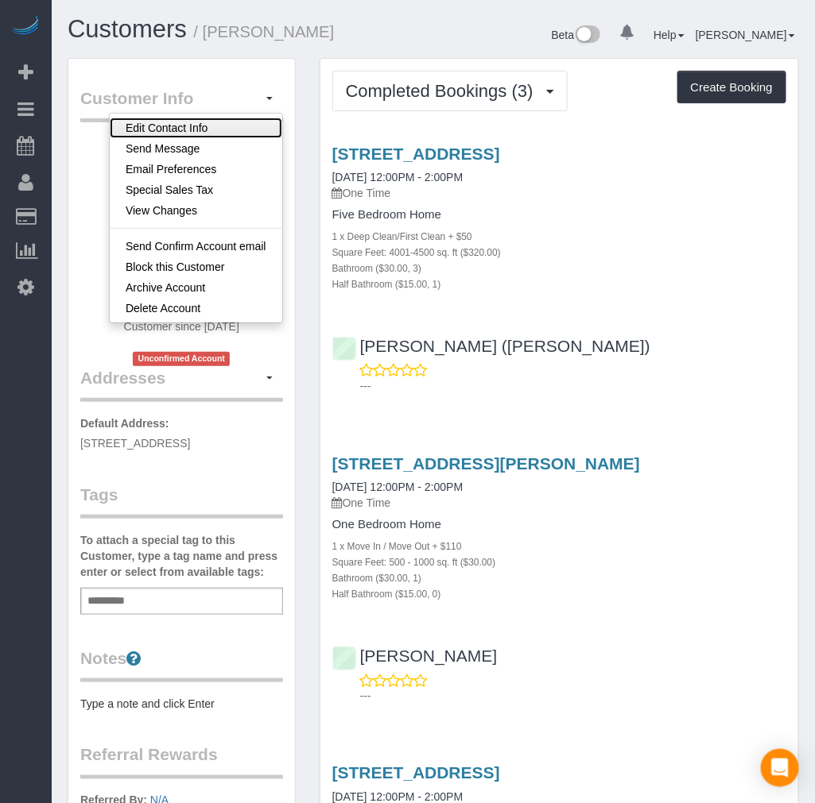
click at [217, 122] on link "Edit Contact Info" at bounding box center [196, 128] width 172 height 21
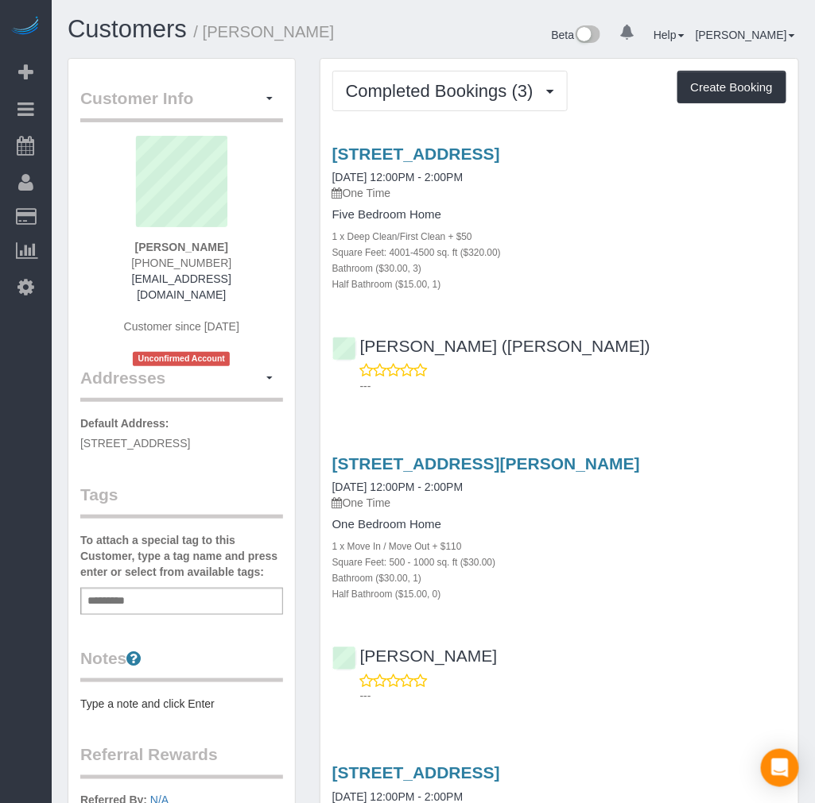
select select "VA"
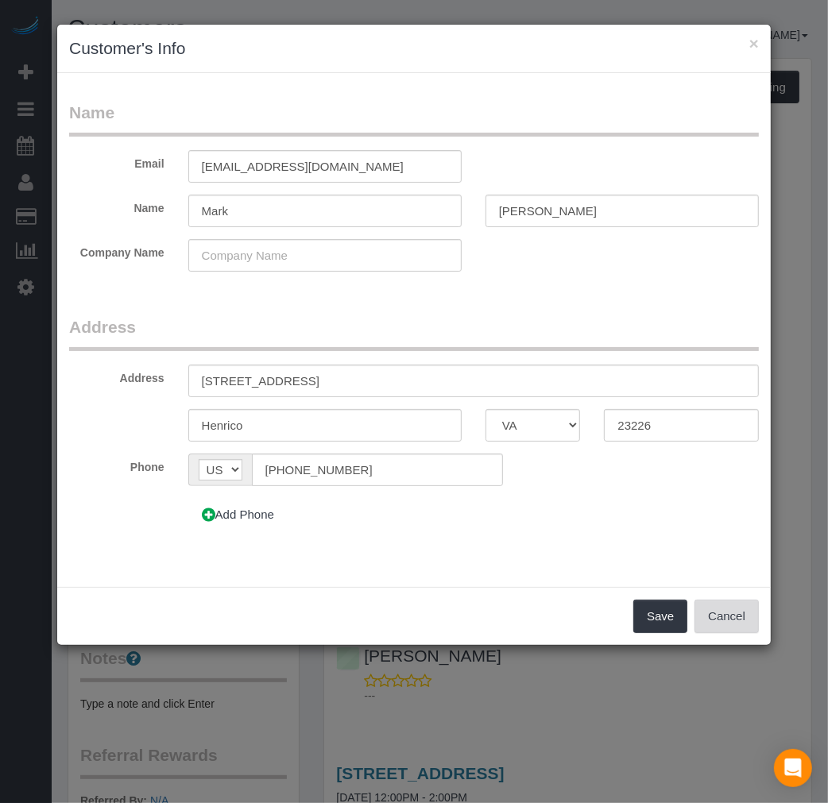
click at [724, 632] on button "Cancel" at bounding box center [727, 616] width 64 height 33
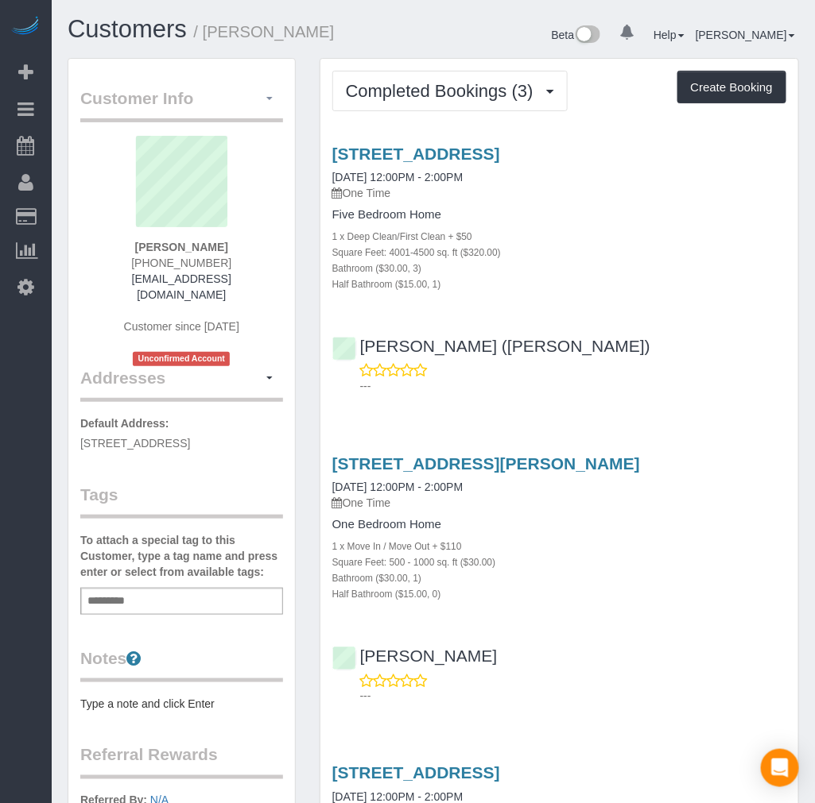
click at [263, 100] on button "button" at bounding box center [269, 99] width 27 height 25
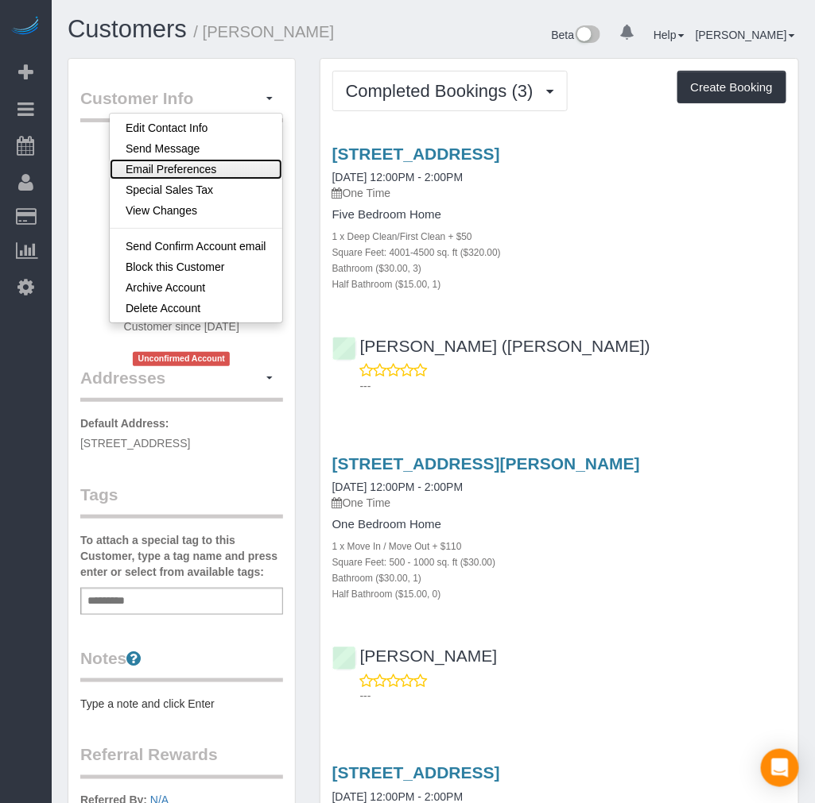
click at [211, 170] on link "Email Preferences" at bounding box center [196, 169] width 172 height 21
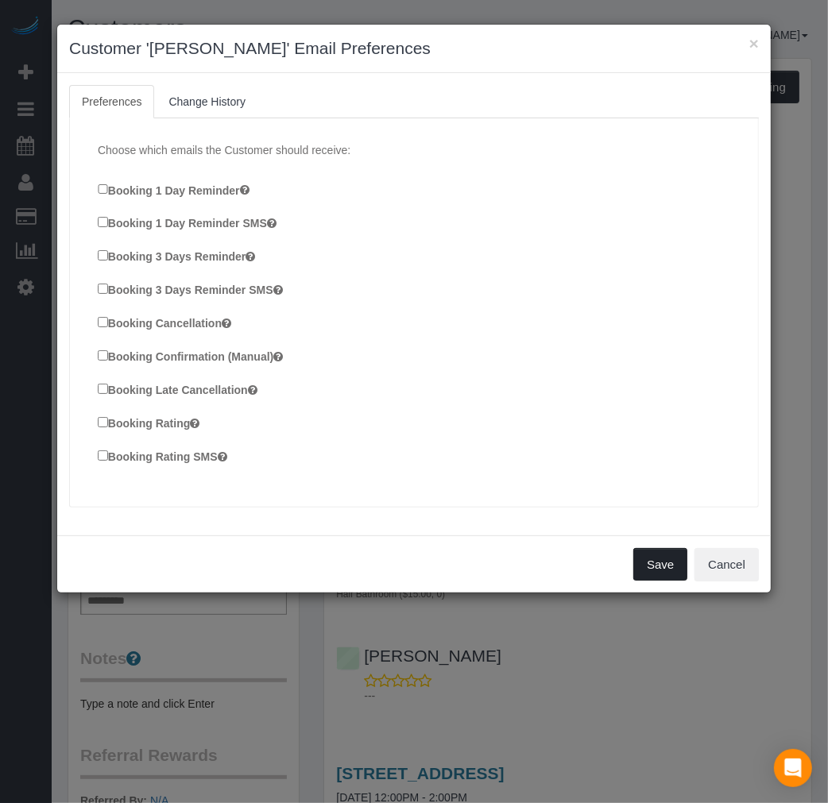
click at [669, 564] on button "Save" at bounding box center [660, 564] width 54 height 33
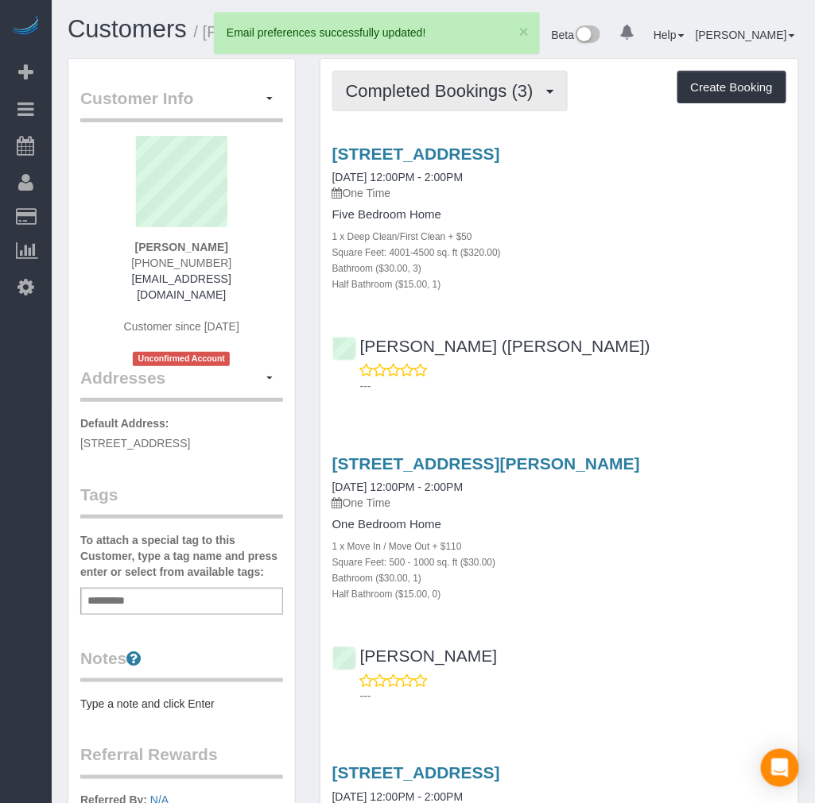
click at [464, 96] on span "Completed Bookings (3)" at bounding box center [444, 91] width 196 height 20
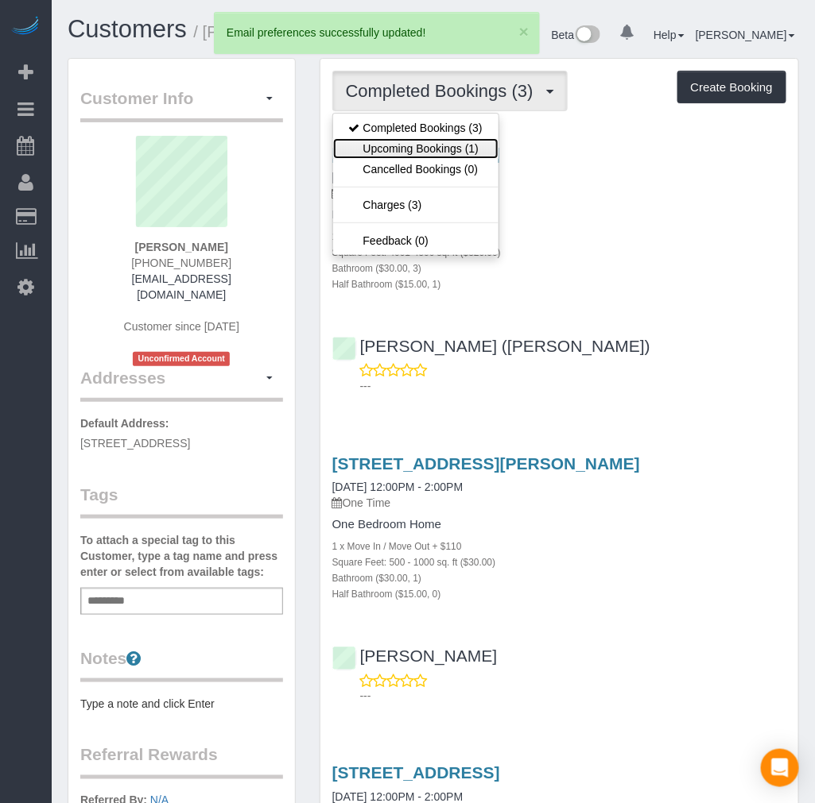
click at [439, 145] on link "Upcoming Bookings (1)" at bounding box center [415, 148] width 165 height 21
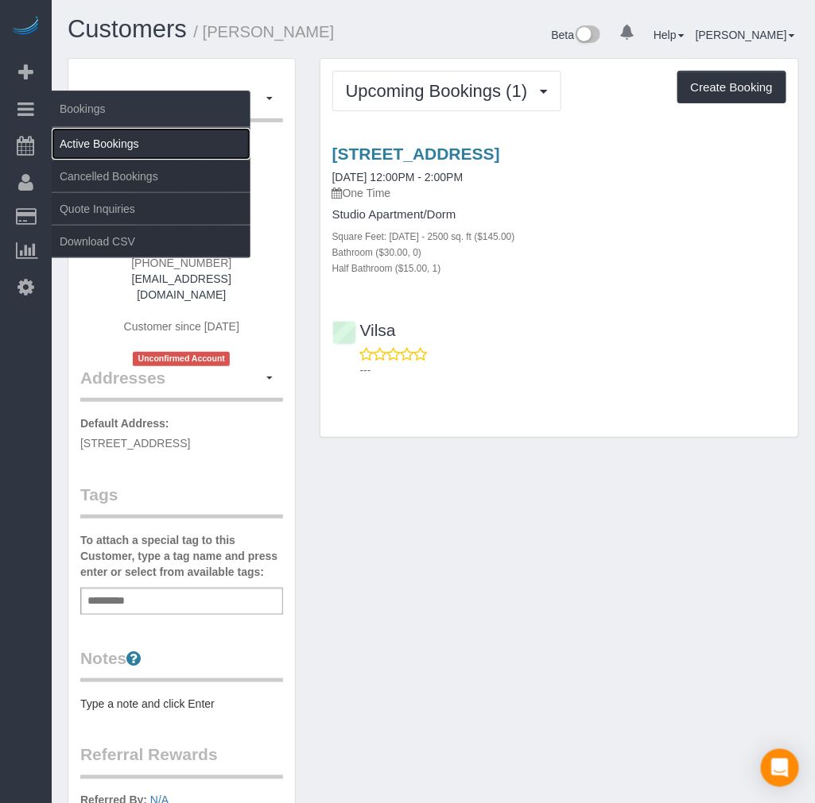
click at [83, 145] on link "Active Bookings" at bounding box center [151, 144] width 199 height 32
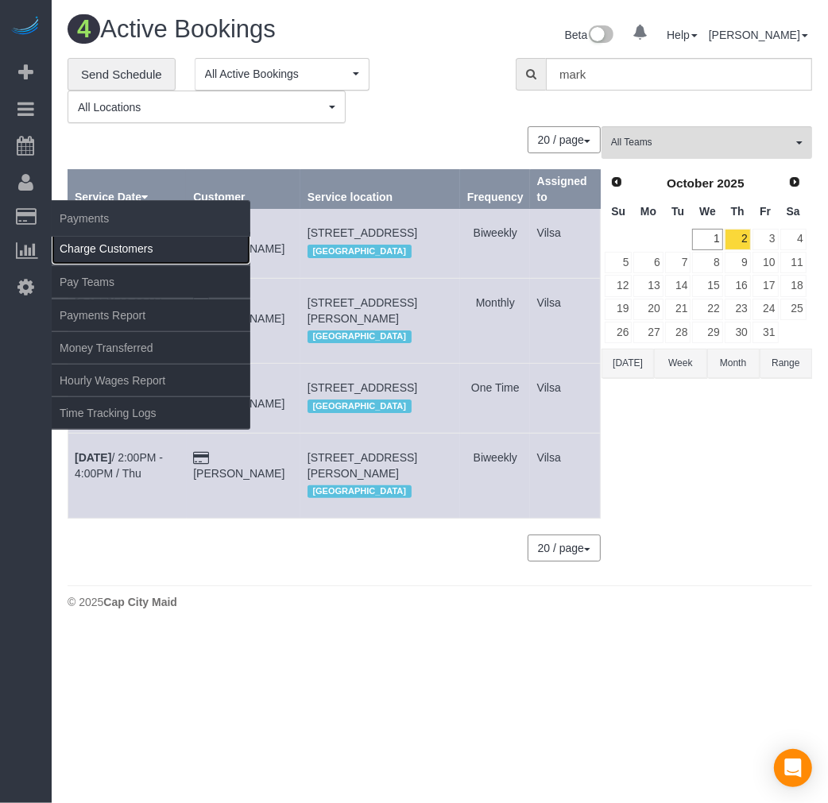
click at [95, 245] on link "Charge Customers" at bounding box center [151, 249] width 199 height 32
select select
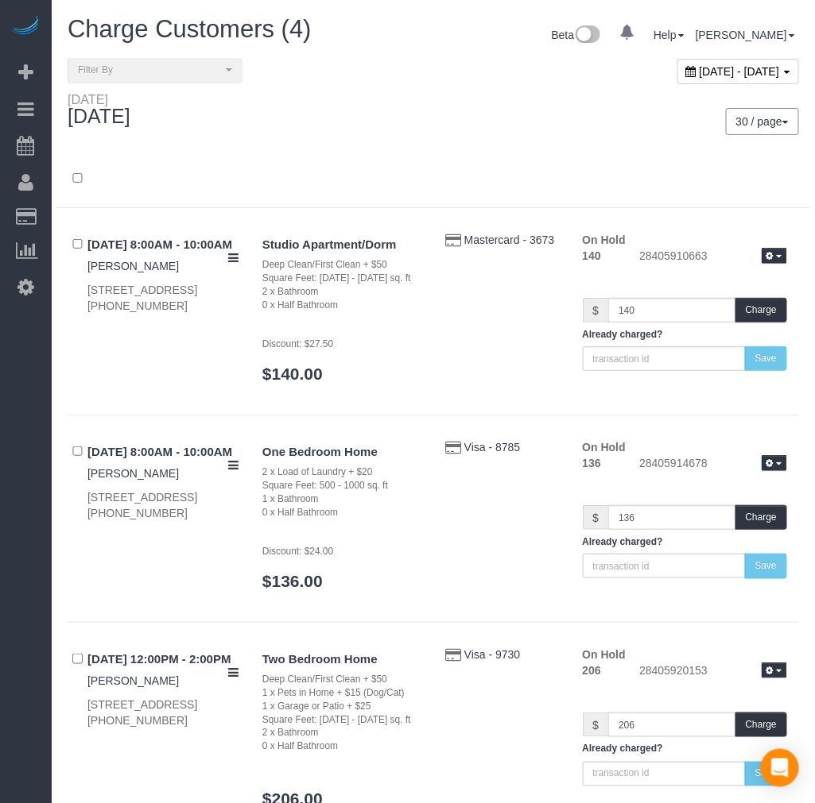
click at [699, 73] on span "[DATE] - [DATE]" at bounding box center [739, 71] width 80 height 13
type input "**********"
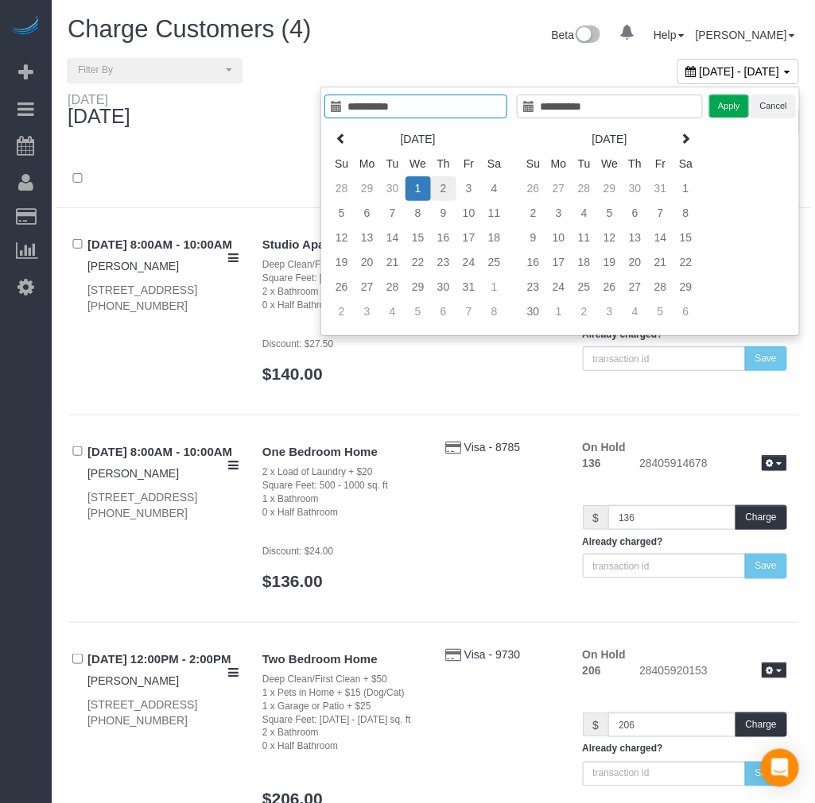
type input "**********"
click at [447, 187] on td "2" at bounding box center [443, 188] width 25 height 25
type input "**********"
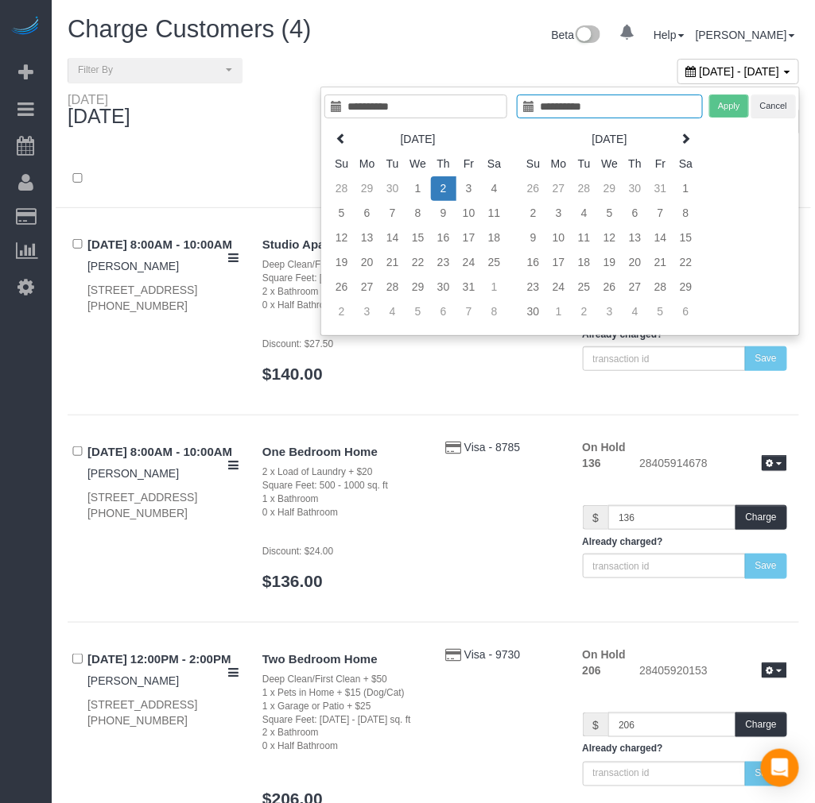
click at [447, 187] on td "2" at bounding box center [443, 188] width 25 height 25
type input "**********"
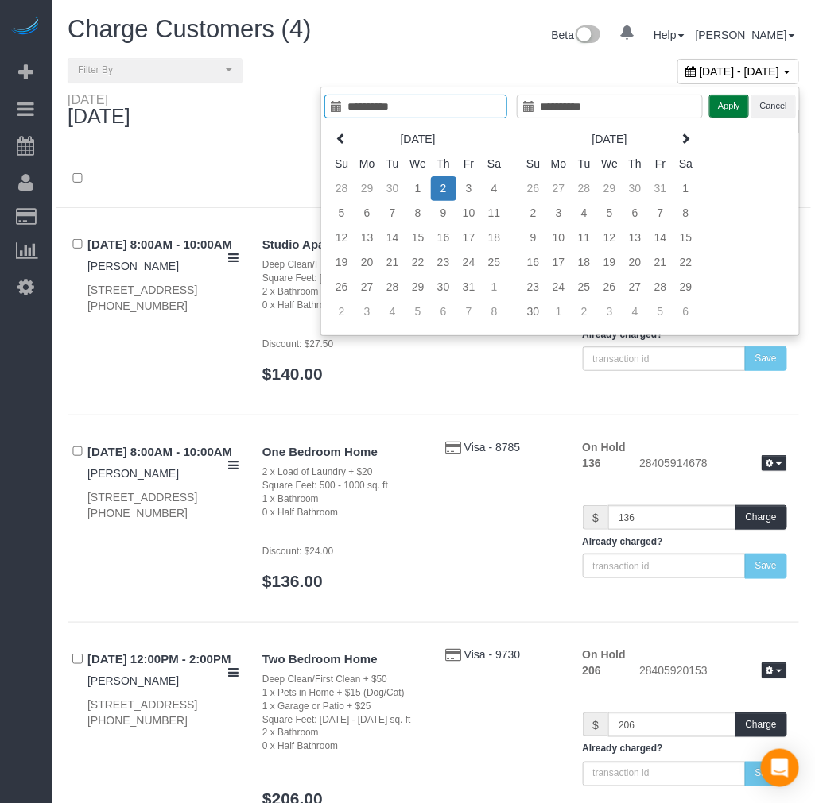
click at [709, 110] on button "Apply" at bounding box center [729, 106] width 40 height 23
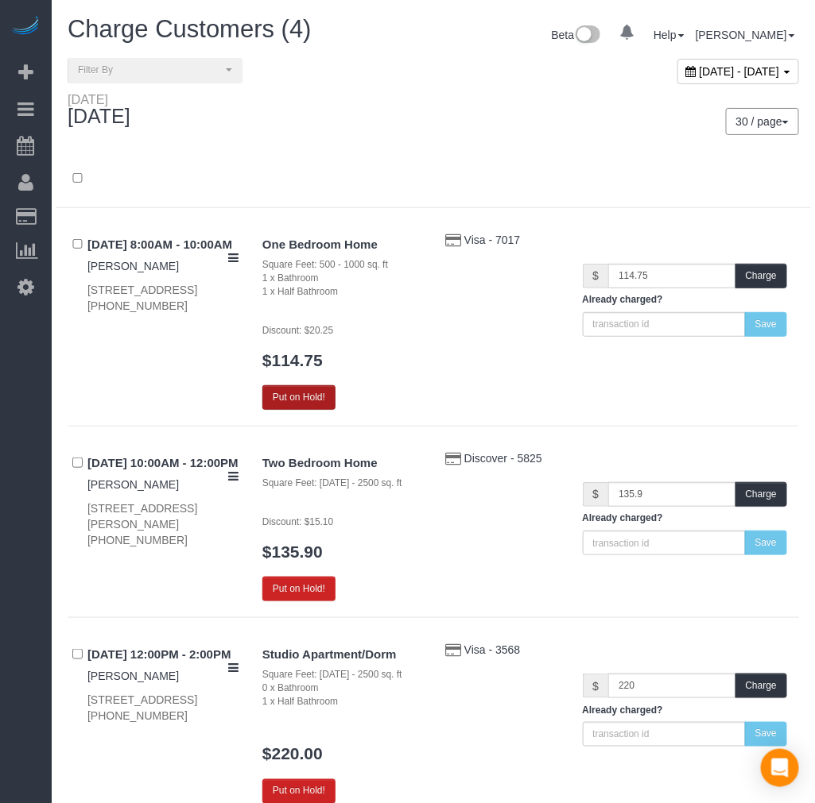
click at [332, 393] on button "Put on Hold!" at bounding box center [298, 397] width 73 height 25
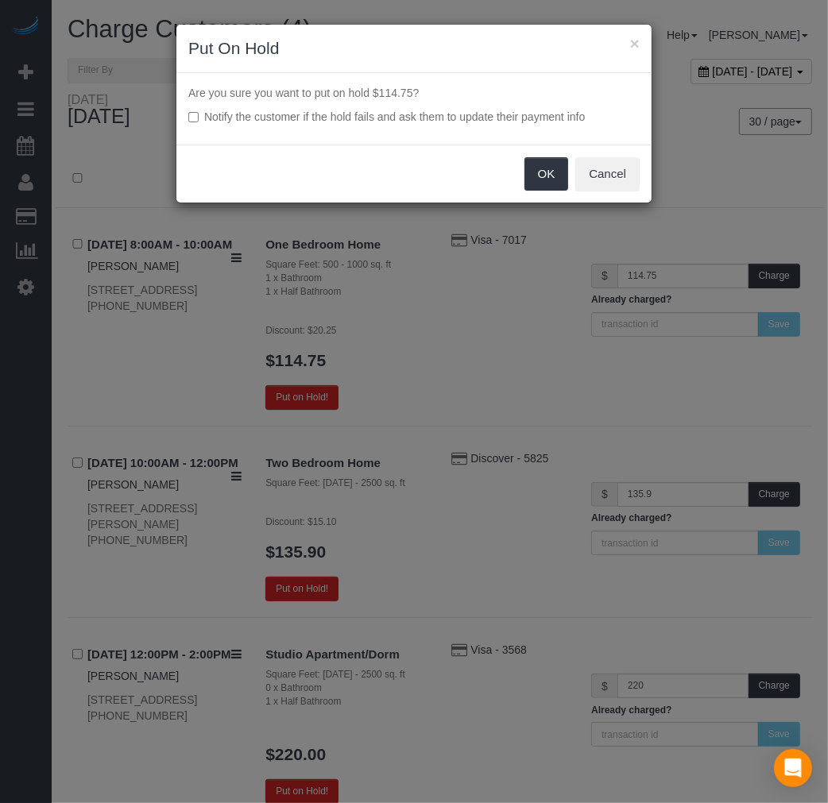
click at [192, 110] on label "Notify the customer if the hold fails and ask them to update their payment info" at bounding box center [413, 117] width 451 height 16
click at [532, 176] on button "OK" at bounding box center [547, 173] width 45 height 33
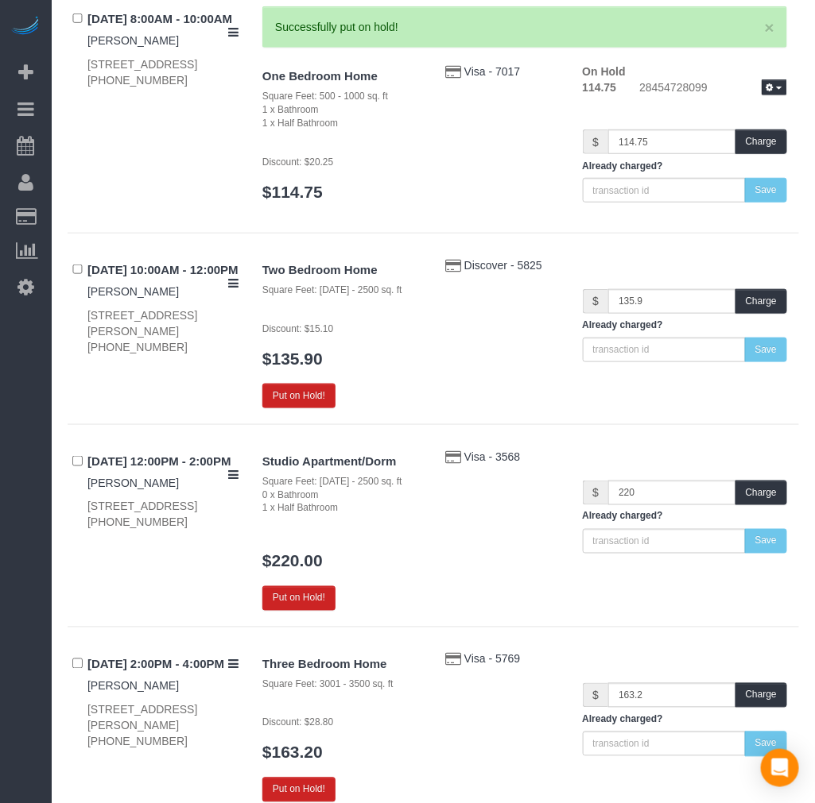
scroll to position [265, 0]
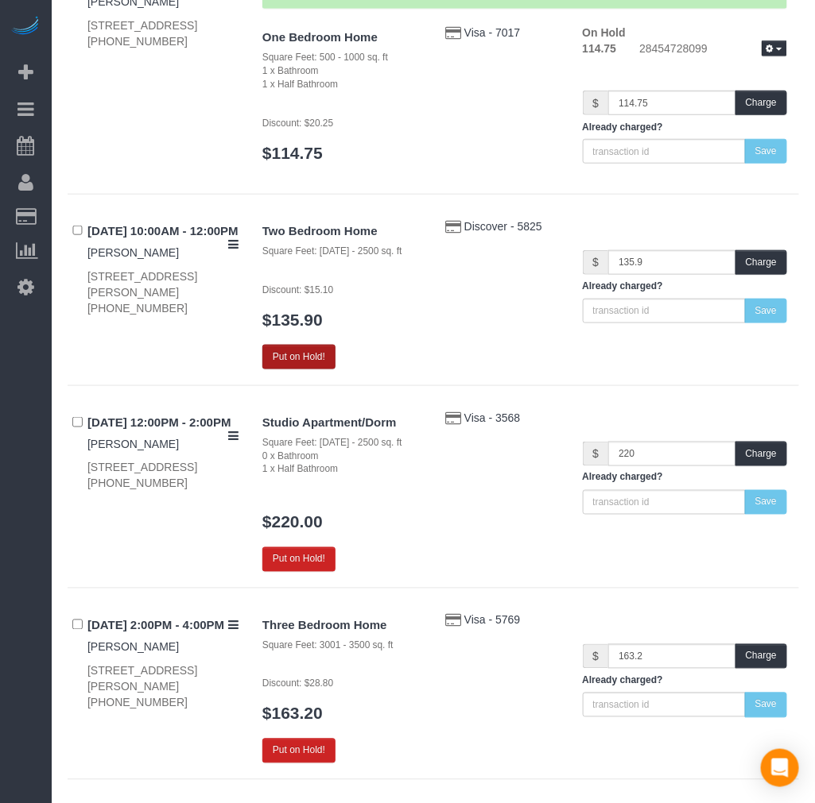
click at [298, 347] on button "Put on Hold!" at bounding box center [298, 357] width 73 height 25
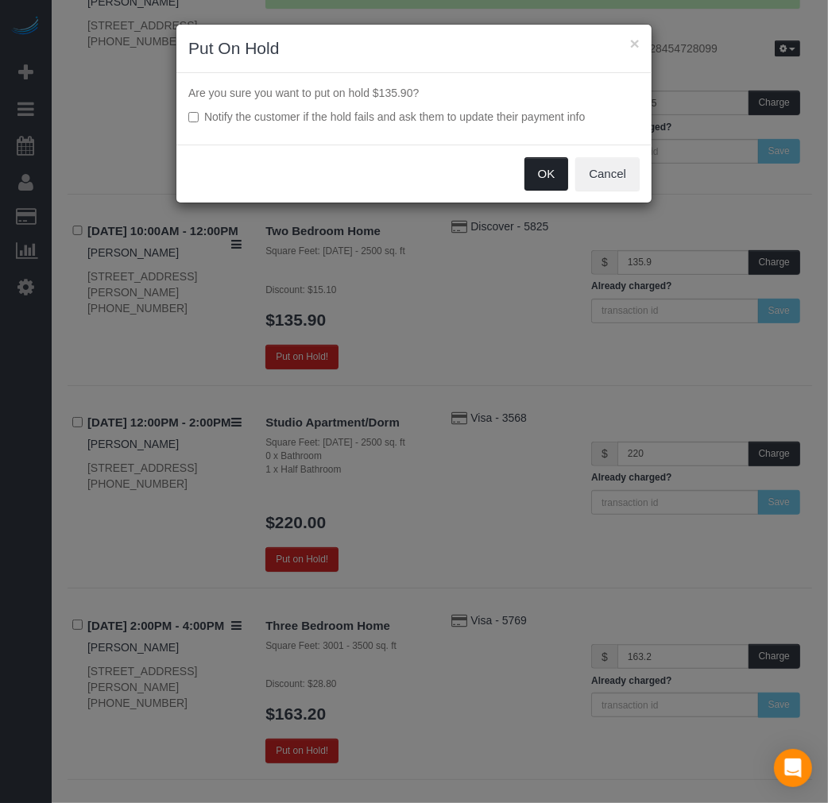
click at [534, 175] on button "OK" at bounding box center [547, 173] width 45 height 33
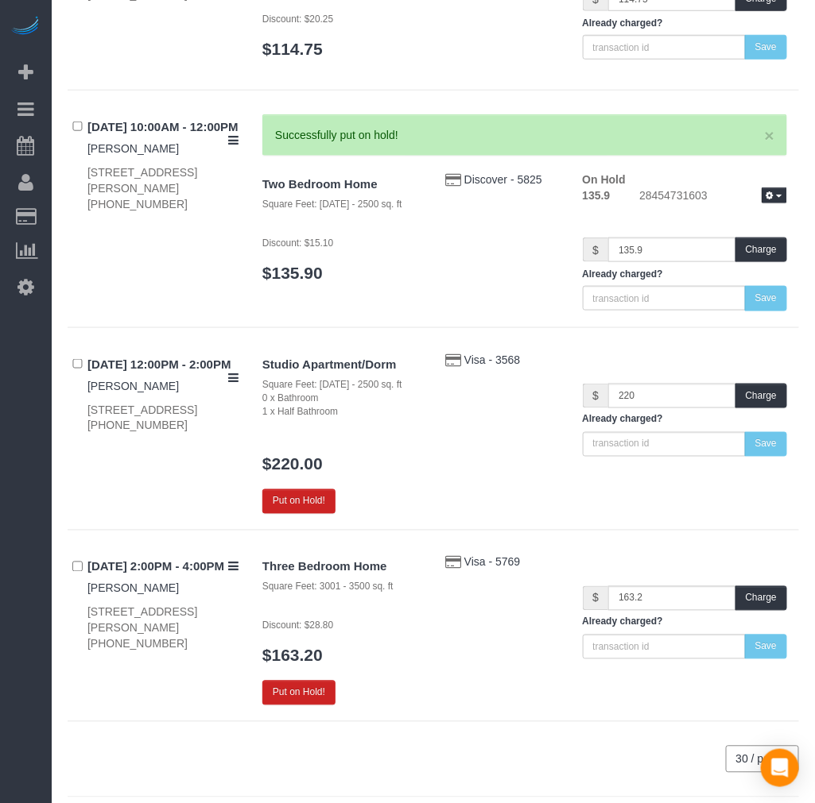
scroll to position [354, 0]
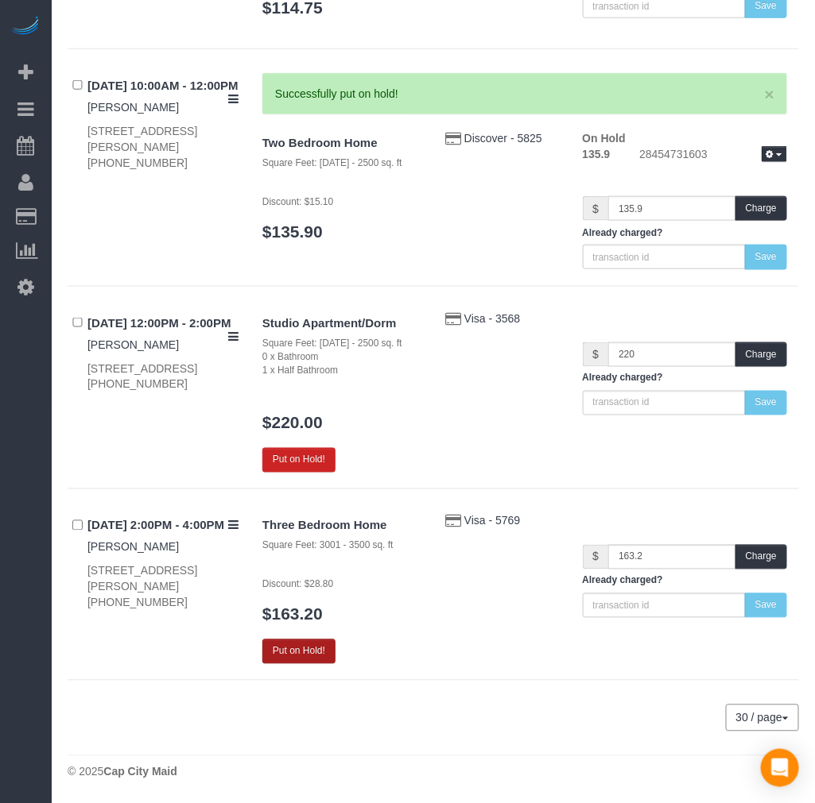
click at [308, 652] on button "Put on Hold!" at bounding box center [298, 652] width 73 height 25
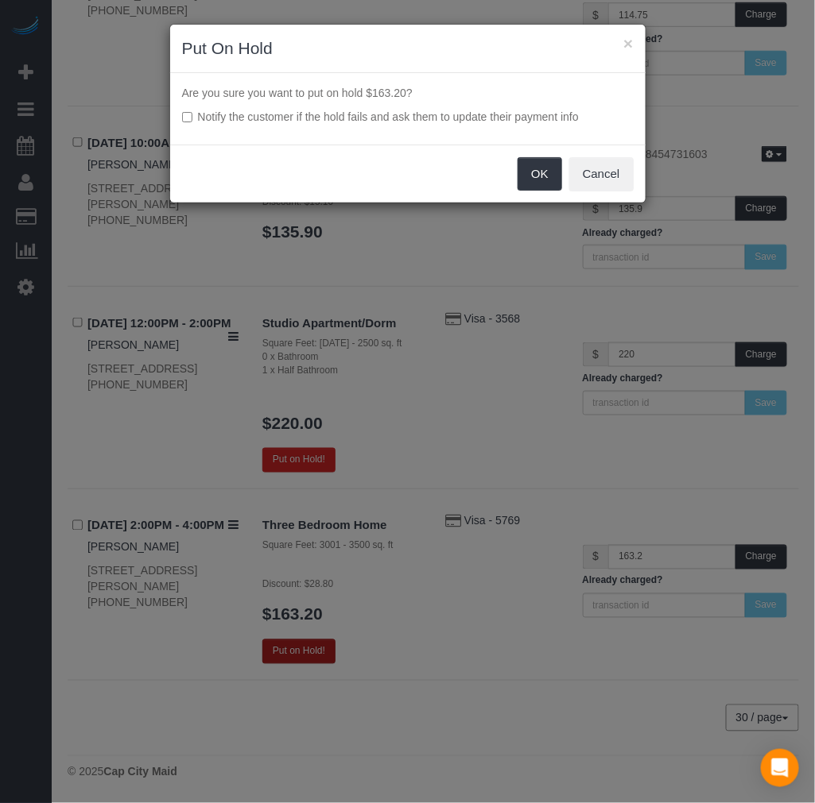
scroll to position [297, 0]
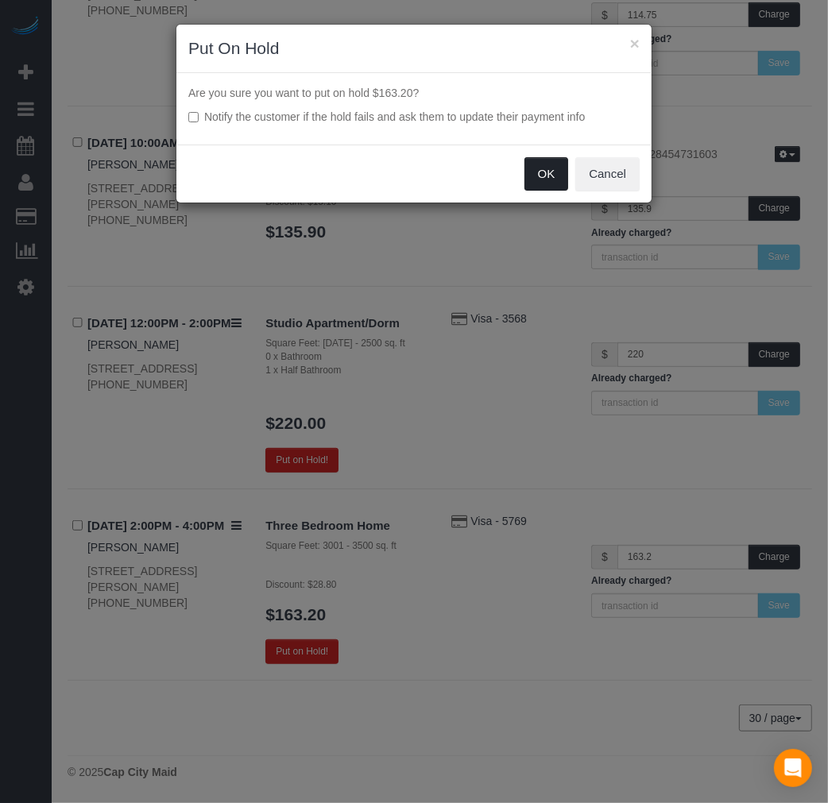
click at [541, 171] on button "OK" at bounding box center [547, 173] width 45 height 33
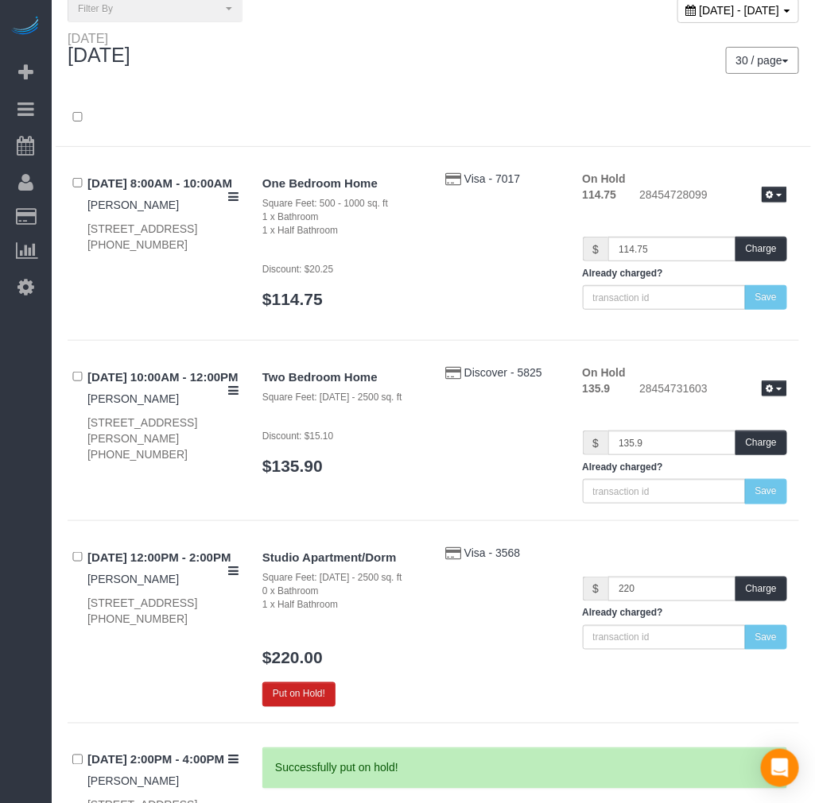
scroll to position [0, 0]
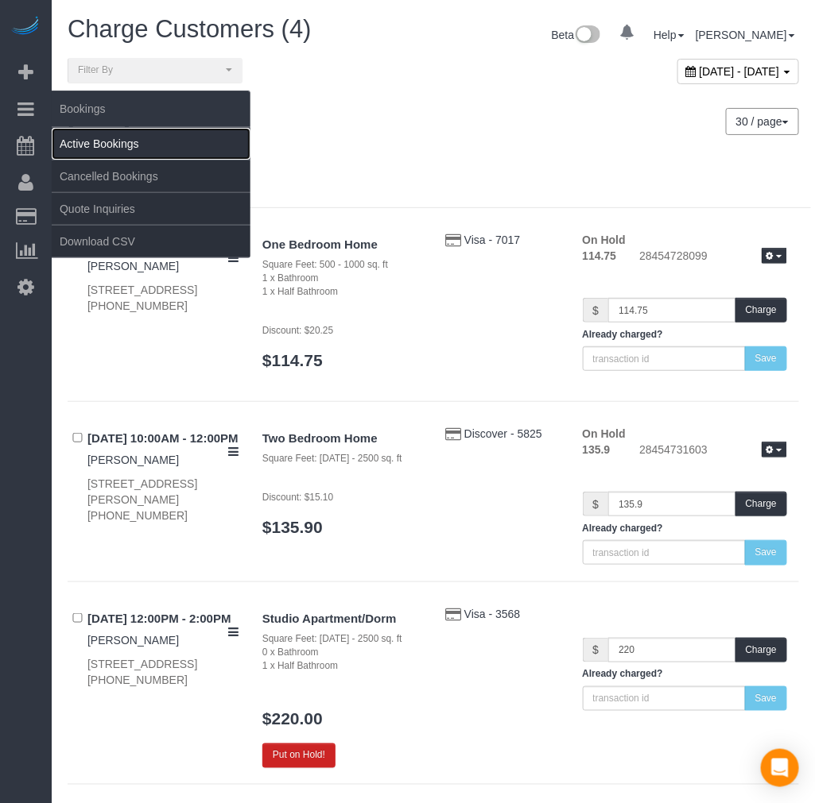
click at [109, 132] on link "Active Bookings" at bounding box center [151, 144] width 199 height 32
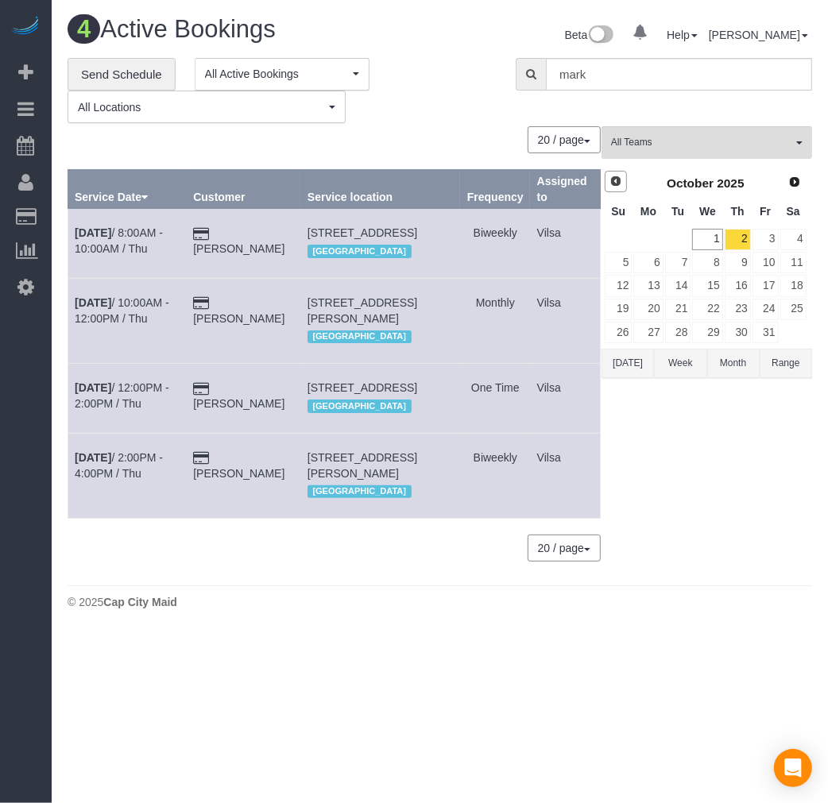
click at [614, 185] on span "Prev" at bounding box center [616, 181] width 13 height 13
click at [734, 316] on link "25" at bounding box center [738, 309] width 26 height 21
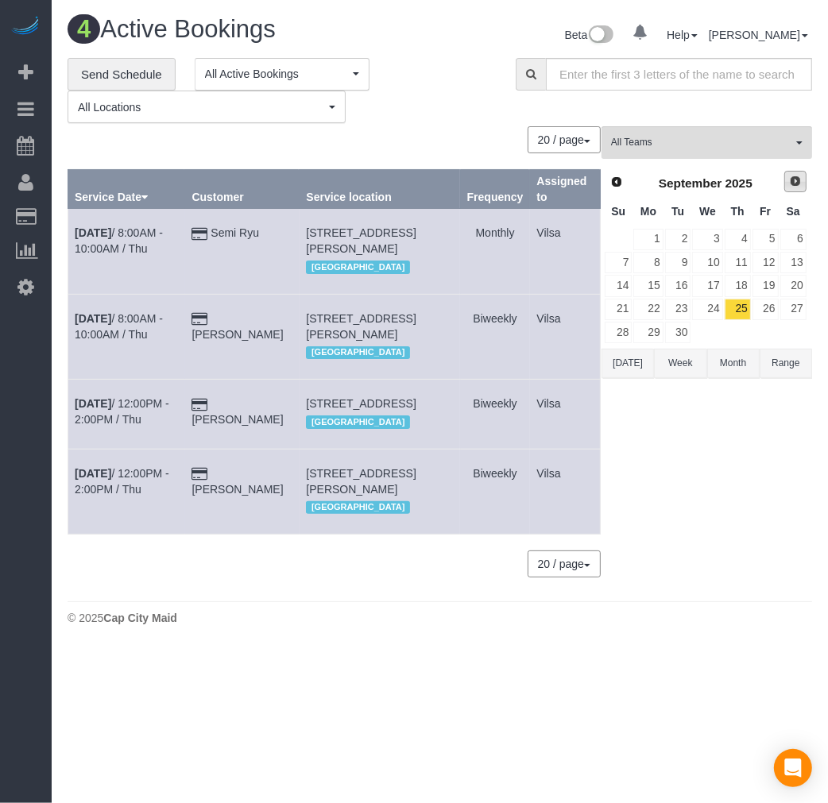
click at [791, 187] on span "Next" at bounding box center [795, 181] width 13 height 13
click at [739, 239] on link "2" at bounding box center [738, 239] width 26 height 21
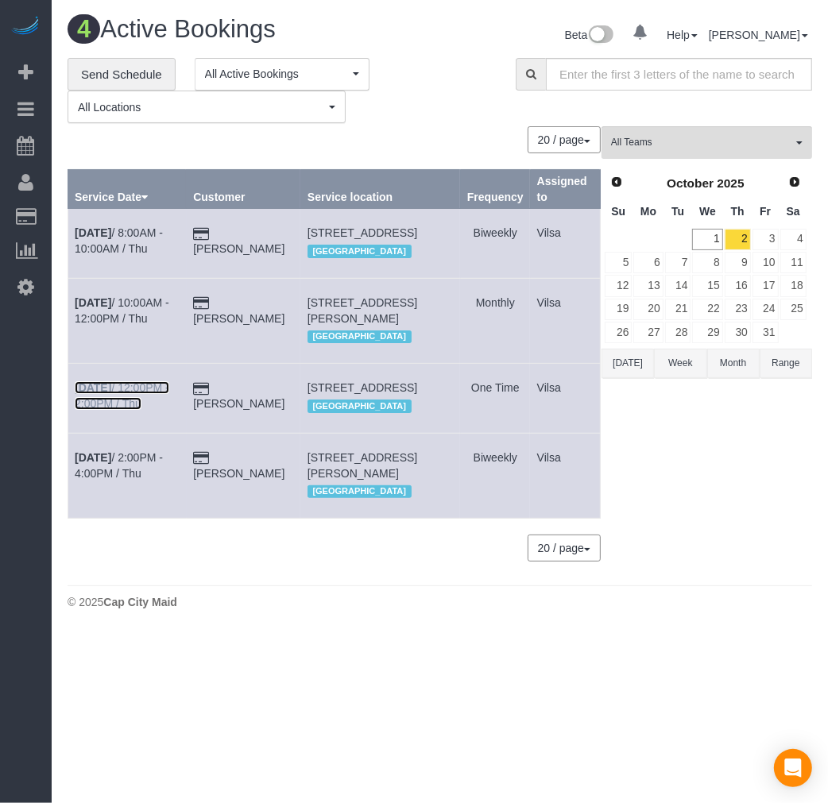
click at [92, 394] on b "[DATE]" at bounding box center [93, 387] width 37 height 13
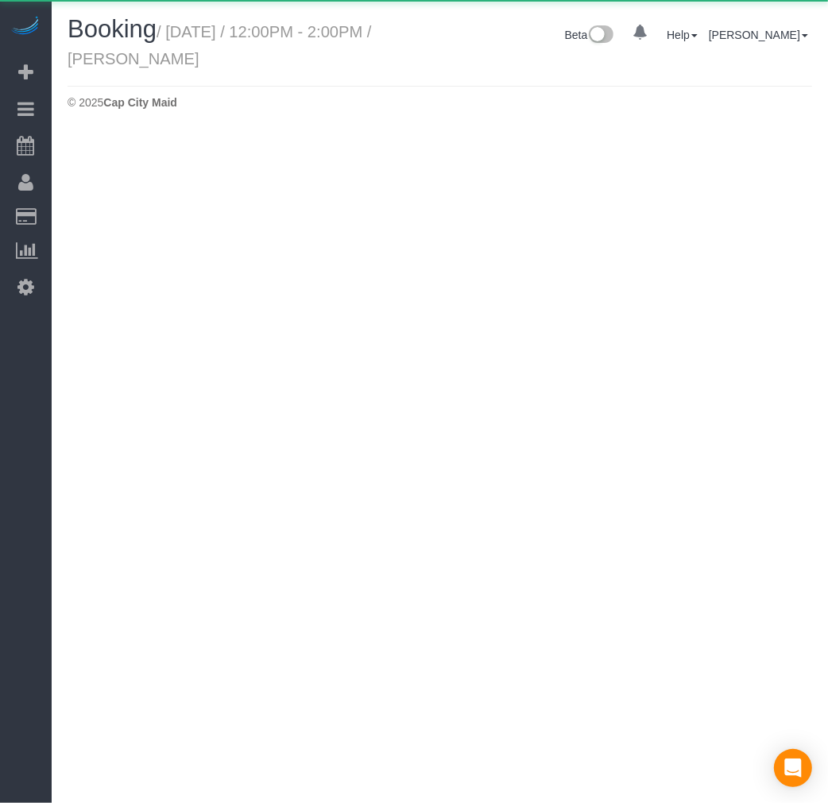
select select "VA"
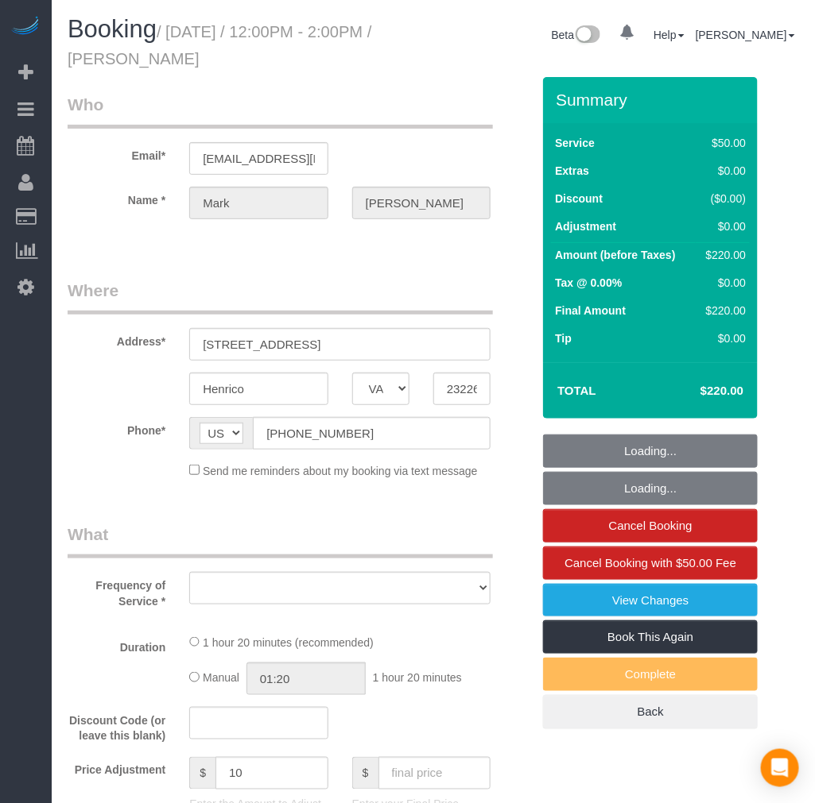
select select "string:fspay-79b19c5e-f4aa-4963-a228-7db79ebacd49"
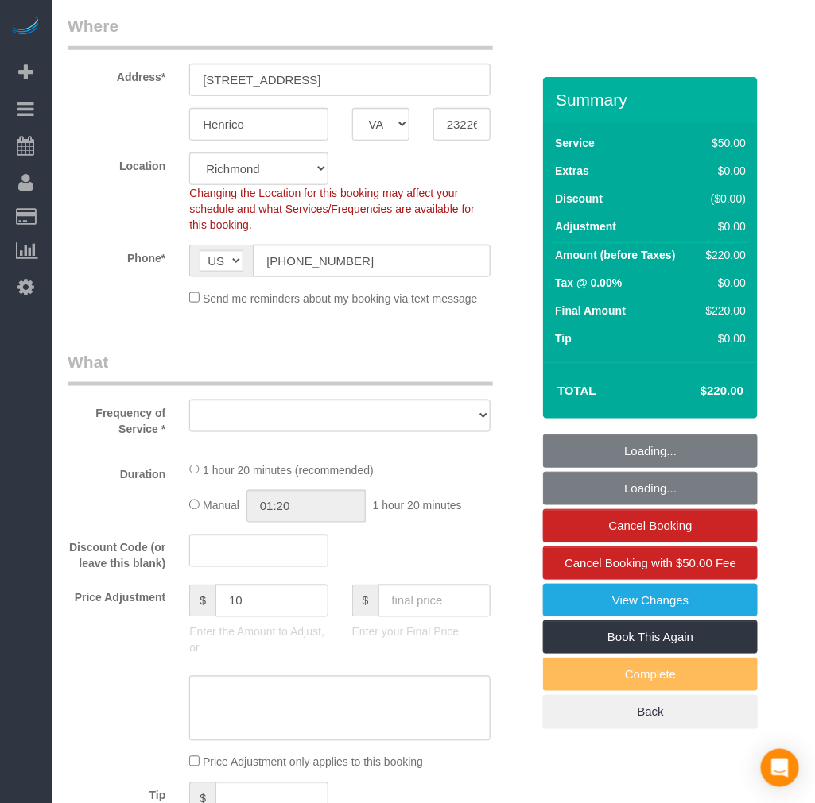
select select "object:16321"
select select "spot123"
select select "number:4"
select select "number:42"
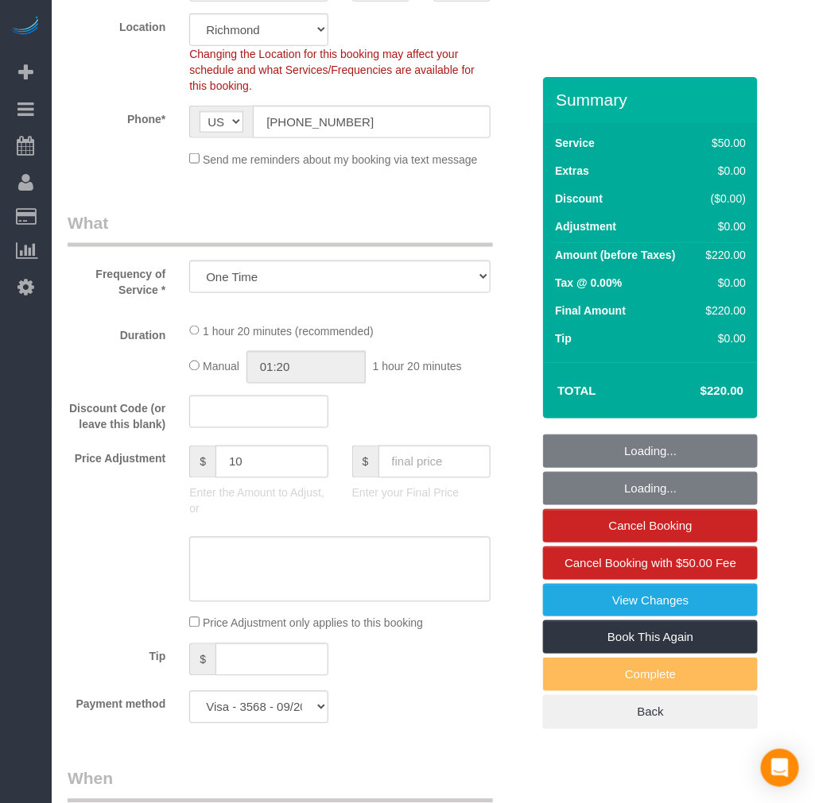
select select "object:16485"
select select "2001"
select select "1"
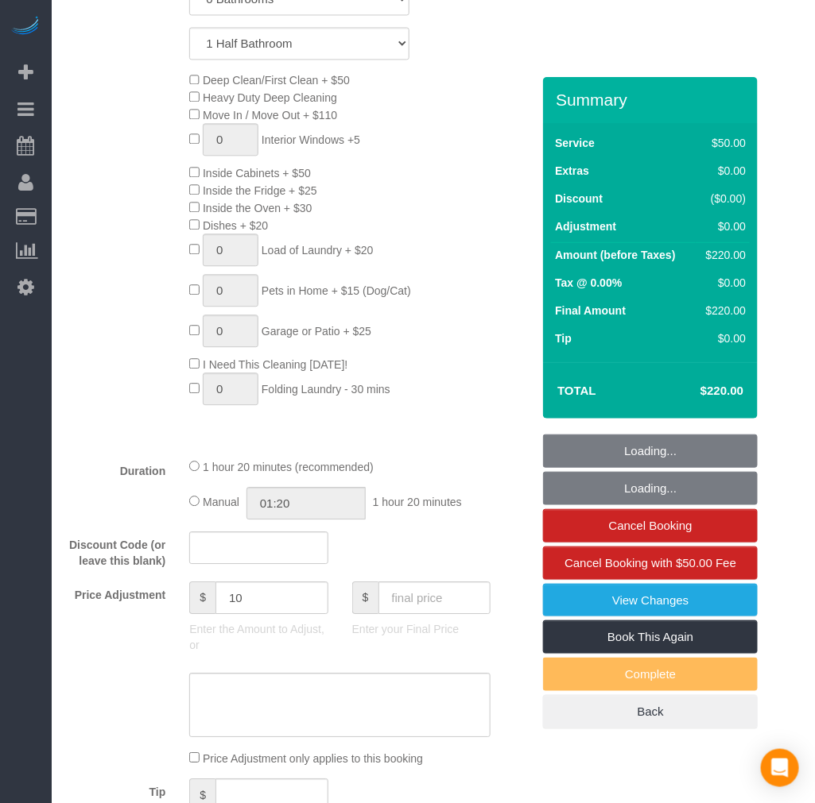
select select "2001"
select select "1"
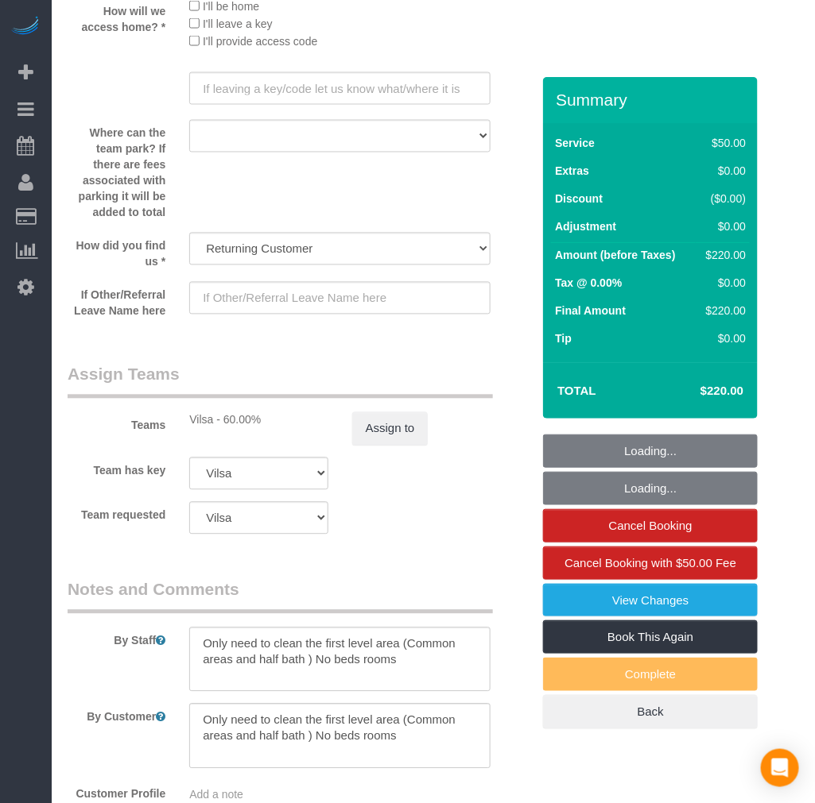
scroll to position [2207, 0]
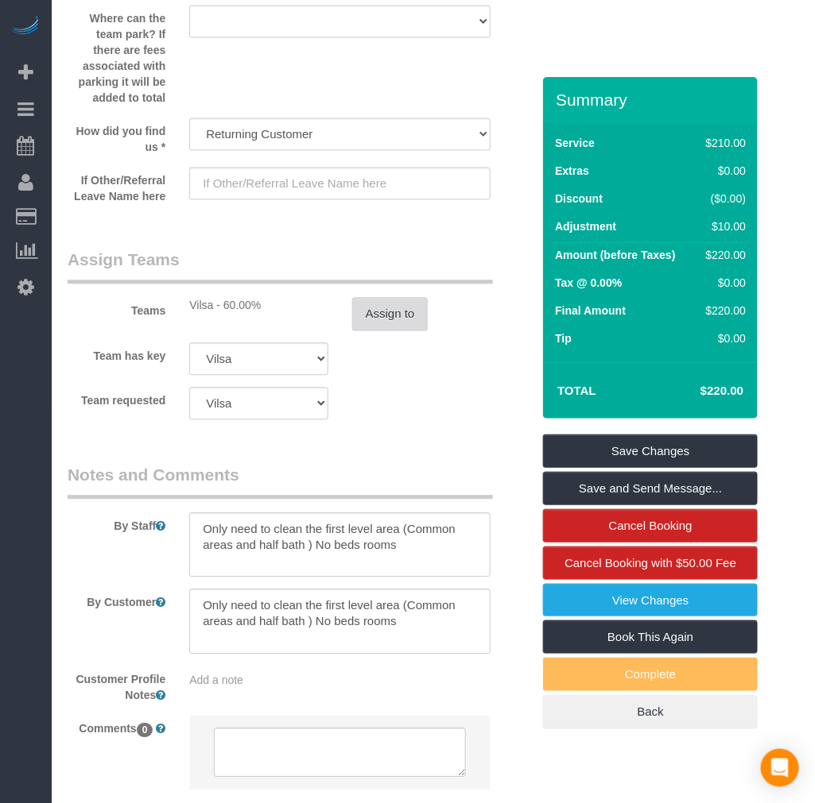
click at [387, 331] on button "Assign to" at bounding box center [390, 313] width 76 height 33
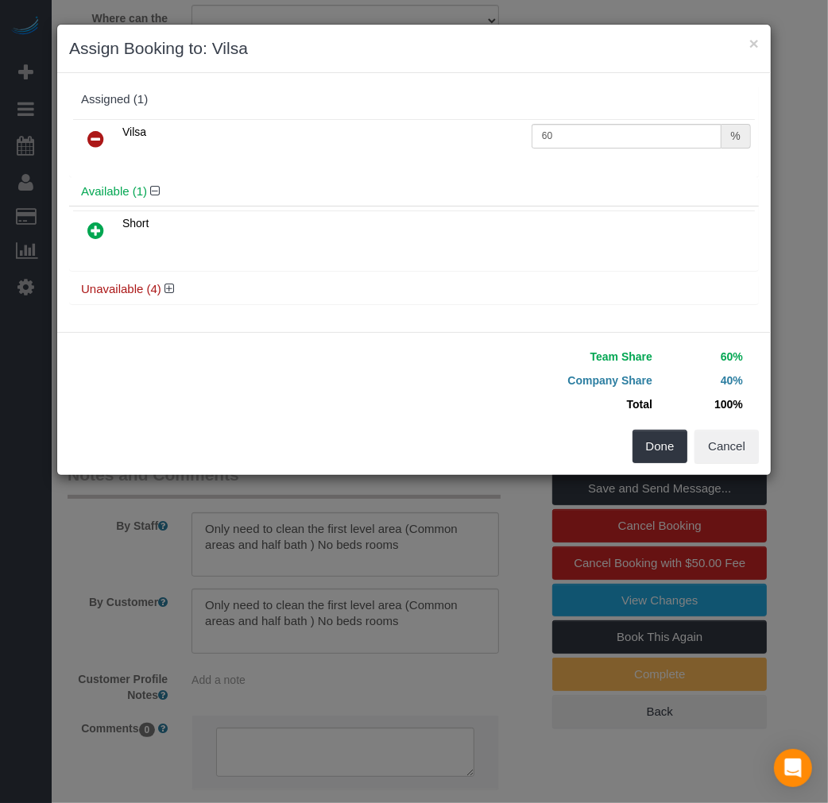
click at [86, 137] on link at bounding box center [95, 140] width 37 height 32
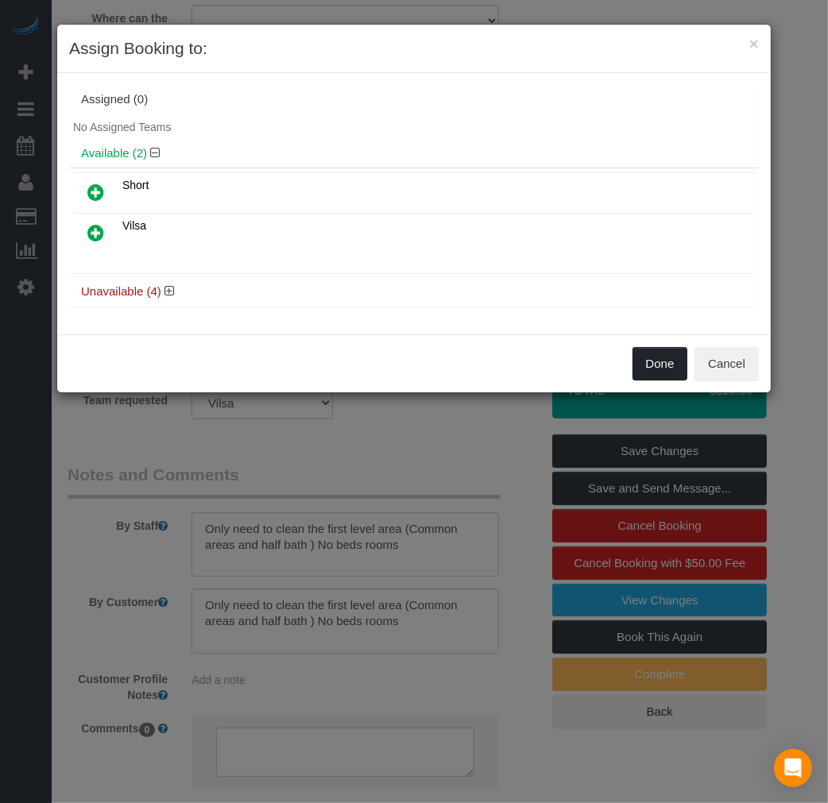
click at [652, 370] on button "Done" at bounding box center [661, 363] width 56 height 33
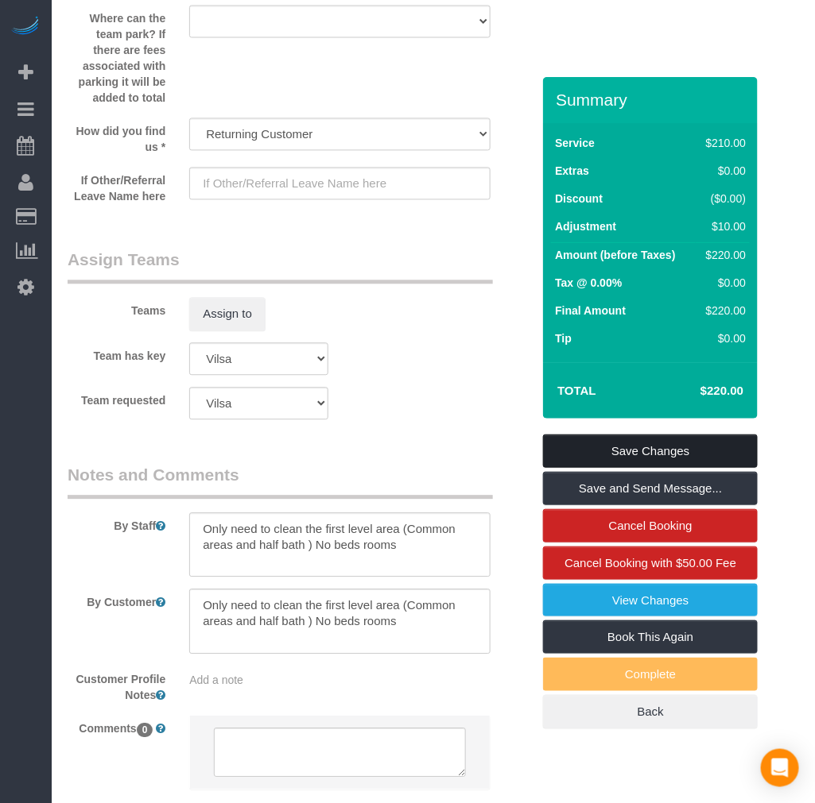
click at [622, 446] on link "Save Changes" at bounding box center [650, 451] width 215 height 33
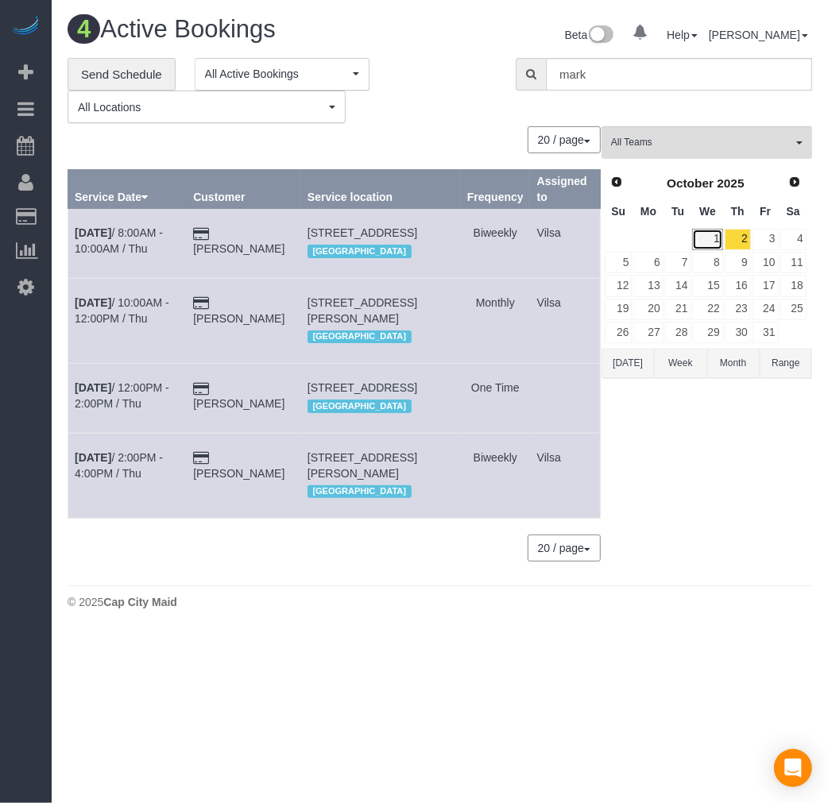
click at [710, 239] on link "1" at bounding box center [707, 239] width 30 height 21
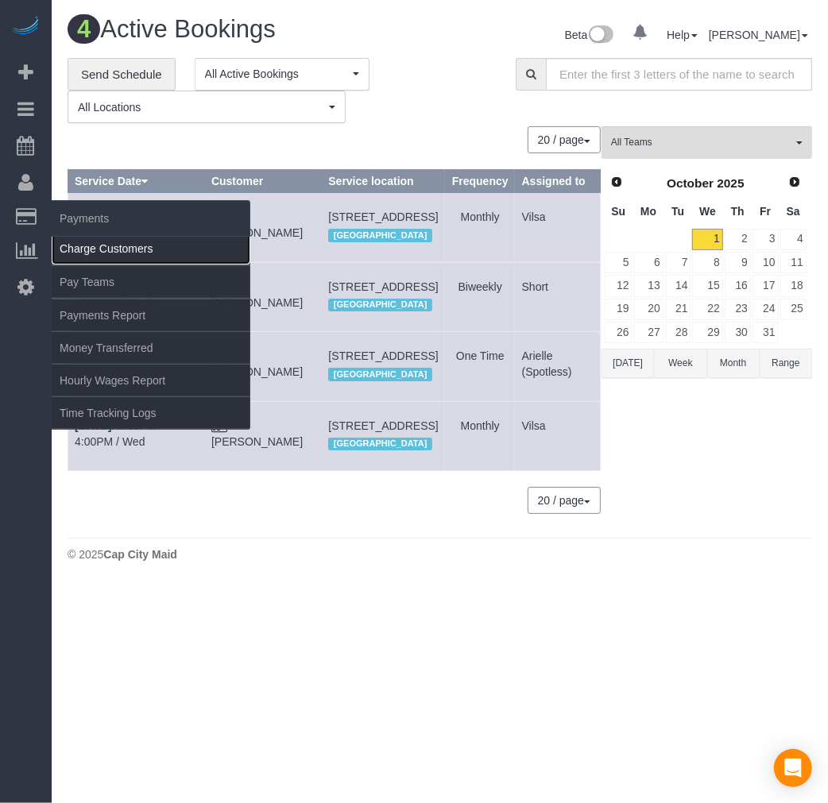
click at [78, 242] on link "Charge Customers" at bounding box center [151, 249] width 199 height 32
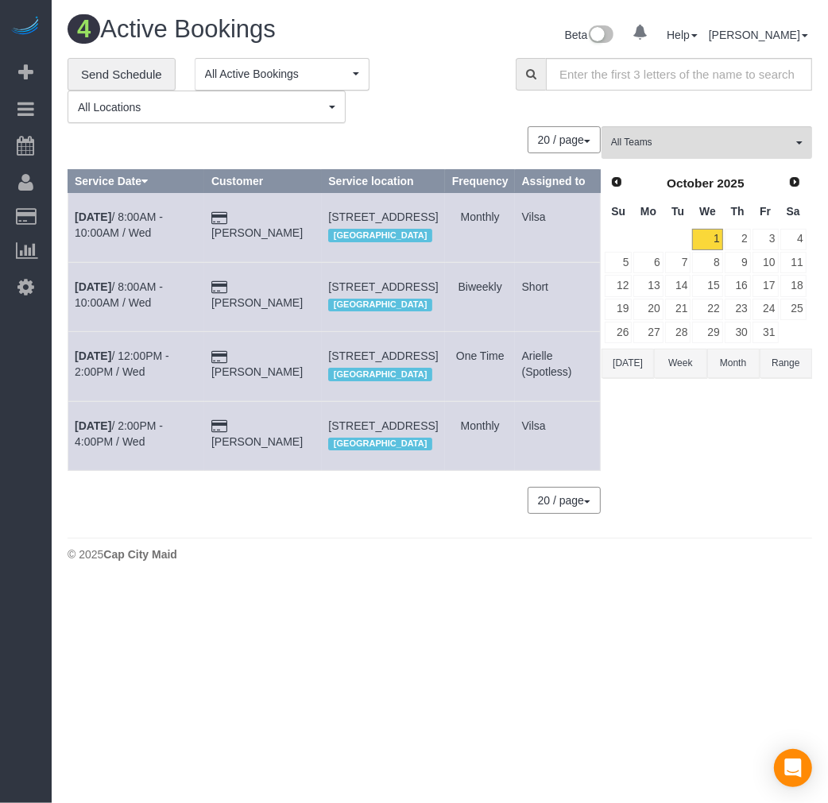
select select
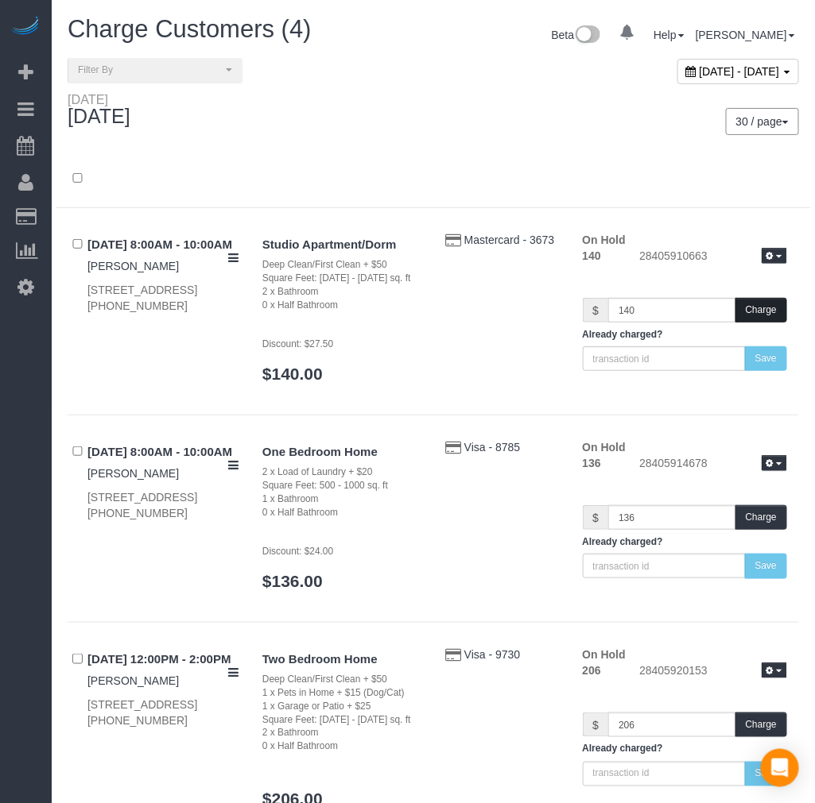
click at [759, 299] on button "Charge" at bounding box center [761, 310] width 52 height 25
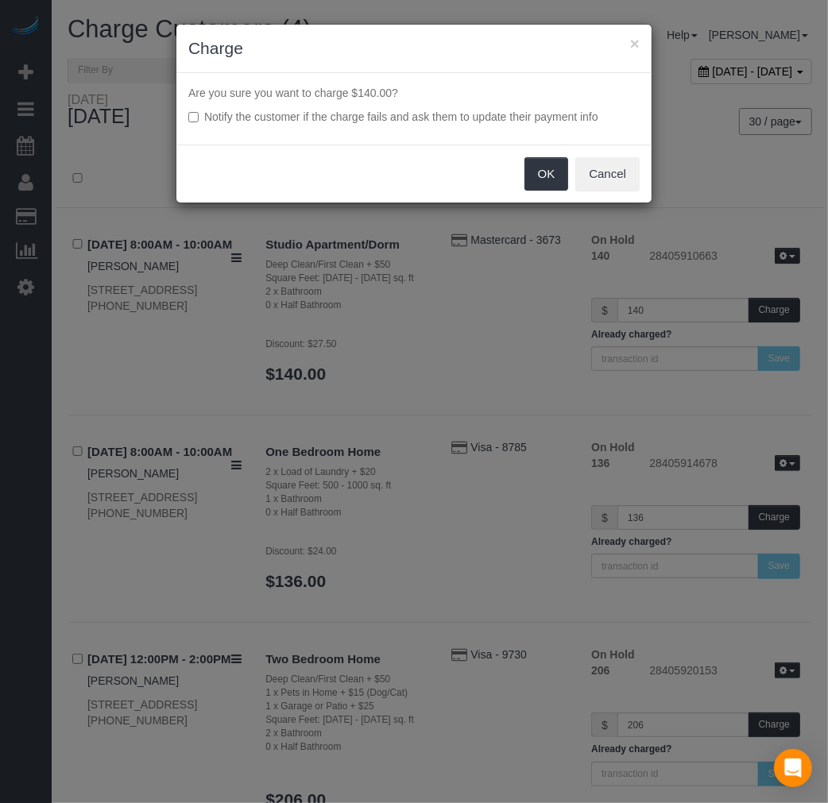
click at [189, 122] on label "Notify the customer if the charge fails and ask them to update their payment in…" at bounding box center [413, 117] width 451 height 16
click at [553, 176] on button "OK" at bounding box center [547, 173] width 45 height 33
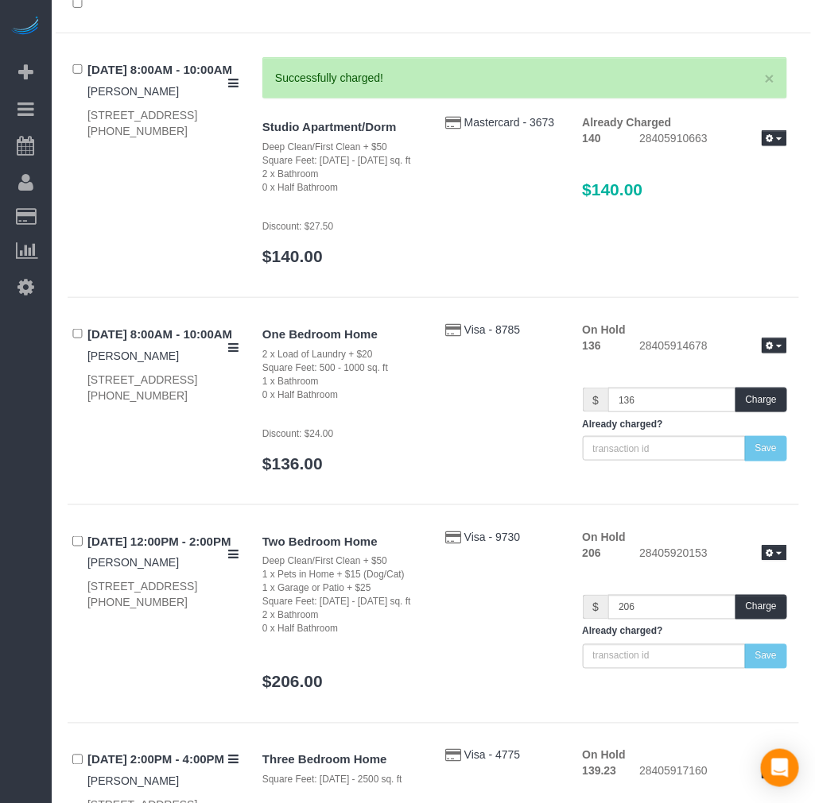
scroll to position [176, 0]
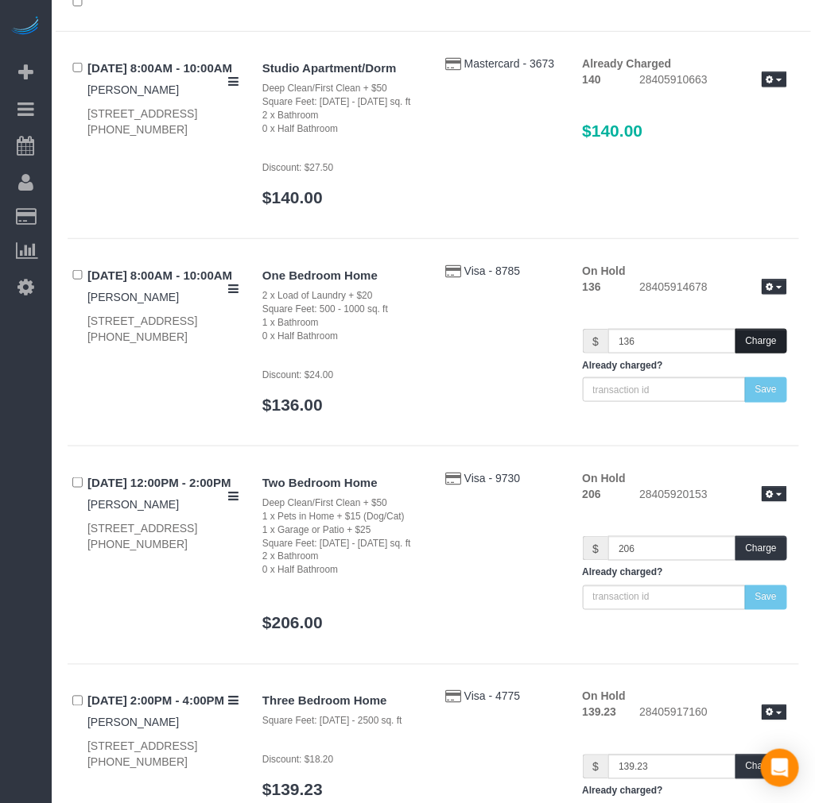
click at [759, 343] on button "Charge" at bounding box center [761, 341] width 52 height 25
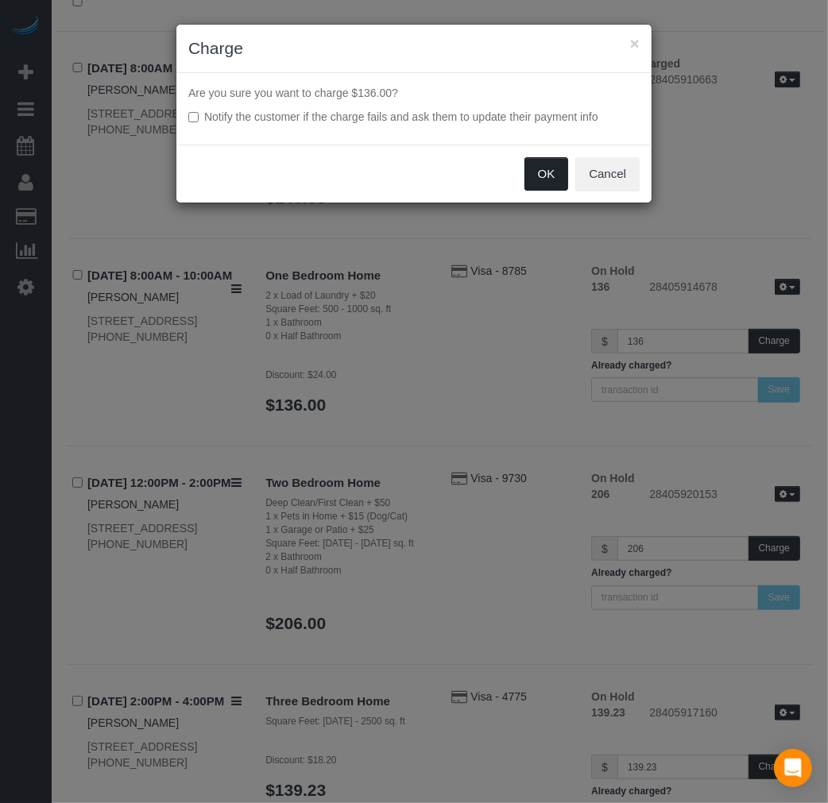
click at [544, 167] on button "OK" at bounding box center [547, 173] width 45 height 33
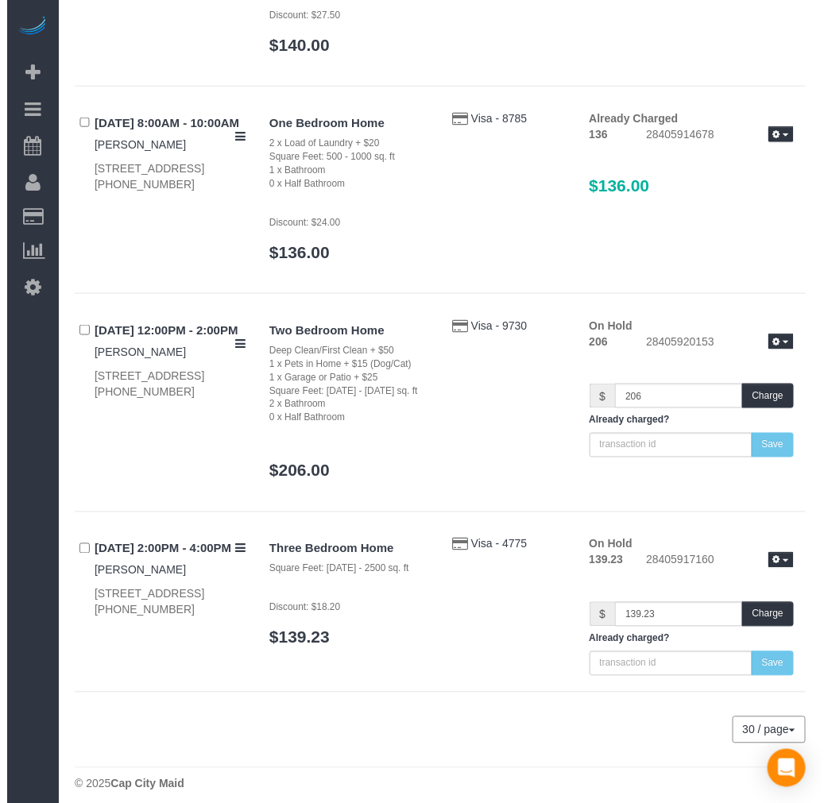
scroll to position [343, 0]
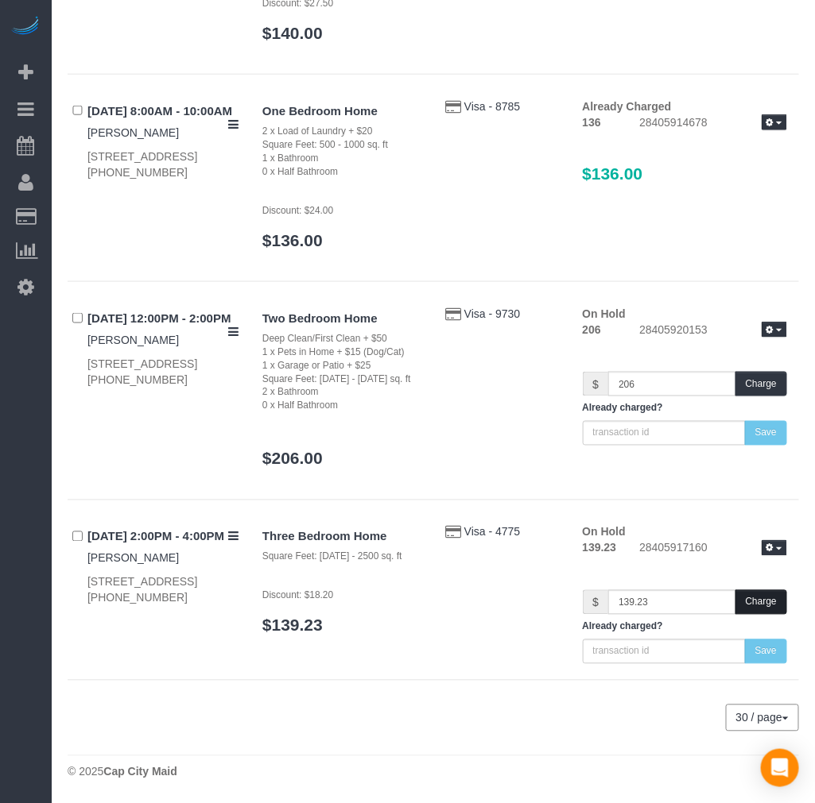
click at [761, 598] on button "Charge" at bounding box center [761, 602] width 52 height 25
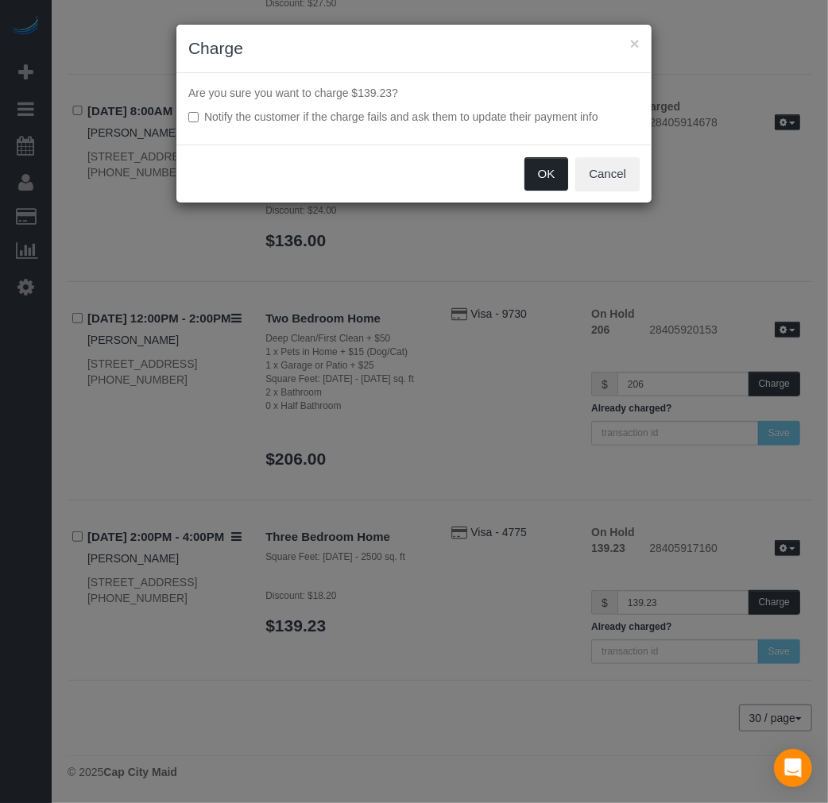
click at [536, 165] on button "OK" at bounding box center [547, 173] width 45 height 33
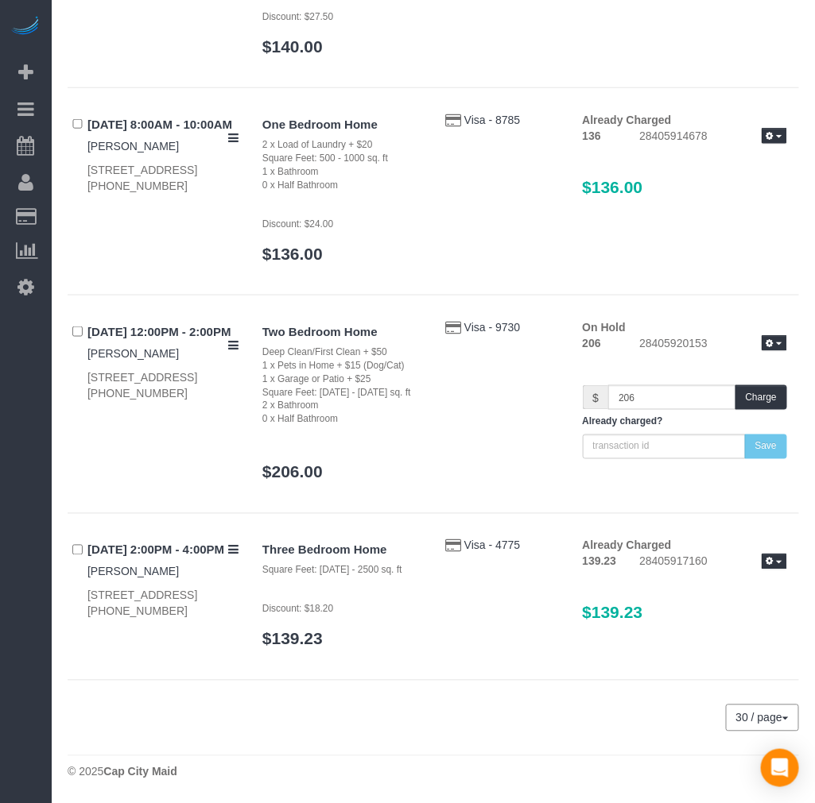
scroll to position [328, 0]
drag, startPoint x: 560, startPoint y: 366, endPoint x: 693, endPoint y: 432, distance: 148.6
click at [582, 379] on div "Two Bedroom Home Deep Clean/First Clean + $50 1 x Pets in Home + $15 (Dog/Cat) …" at bounding box center [524, 408] width 548 height 178
click at [401, 451] on div "Two Bedroom Home Deep Clean/First Clean + $50 1 x Pets in Home + $15 (Dog/Cat) …" at bounding box center [341, 408] width 183 height 178
click at [769, 401] on button "Charge" at bounding box center [761, 397] width 52 height 25
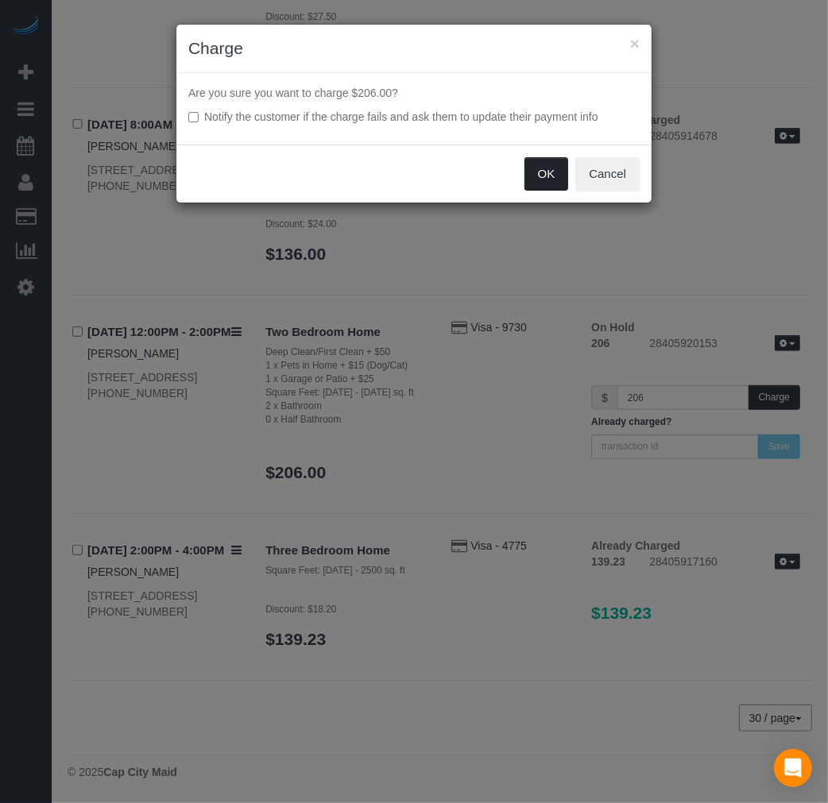
click at [551, 162] on button "OK" at bounding box center [547, 173] width 45 height 33
